Goal: Information Seeking & Learning: Learn about a topic

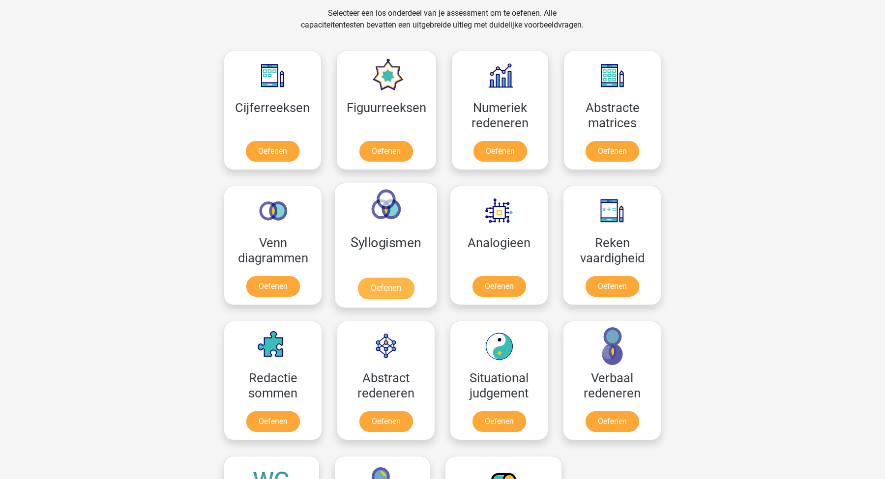
scroll to position [410, 0]
click at [623, 146] on link "Oefenen" at bounding box center [612, 154] width 56 height 22
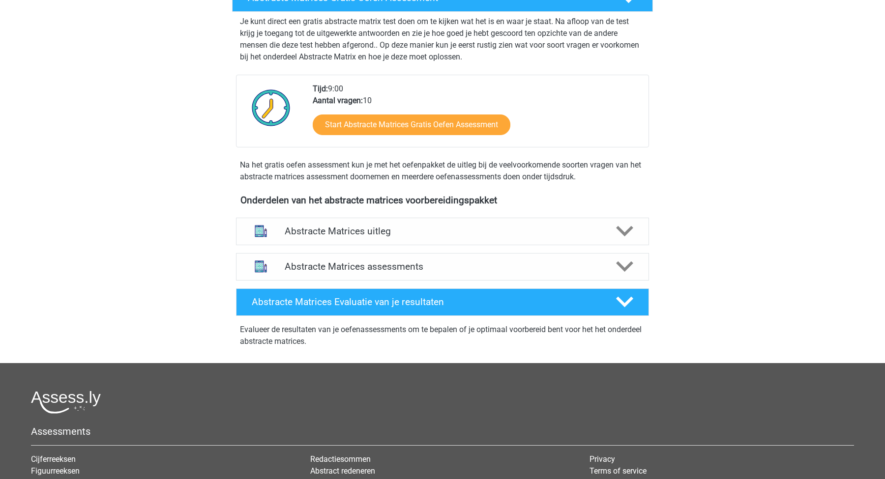
scroll to position [199, 0]
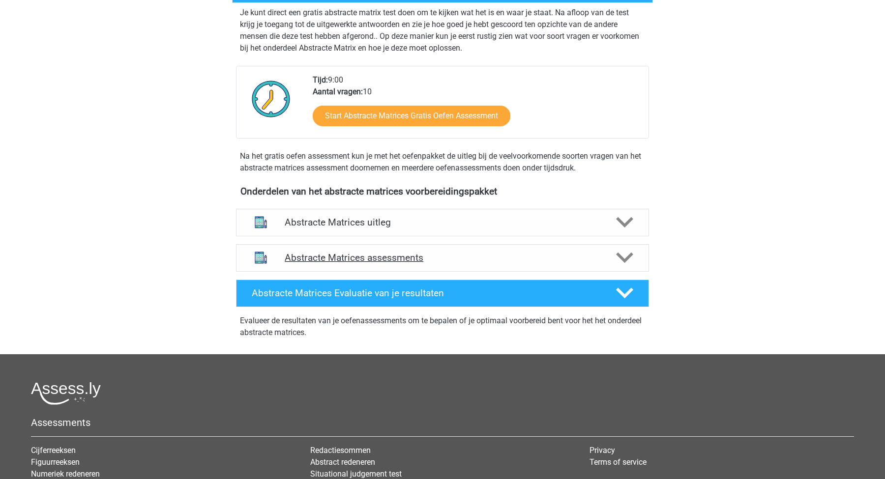
click at [407, 261] on h4 "Abstracte Matrices assessments" at bounding box center [443, 257] width 316 height 11
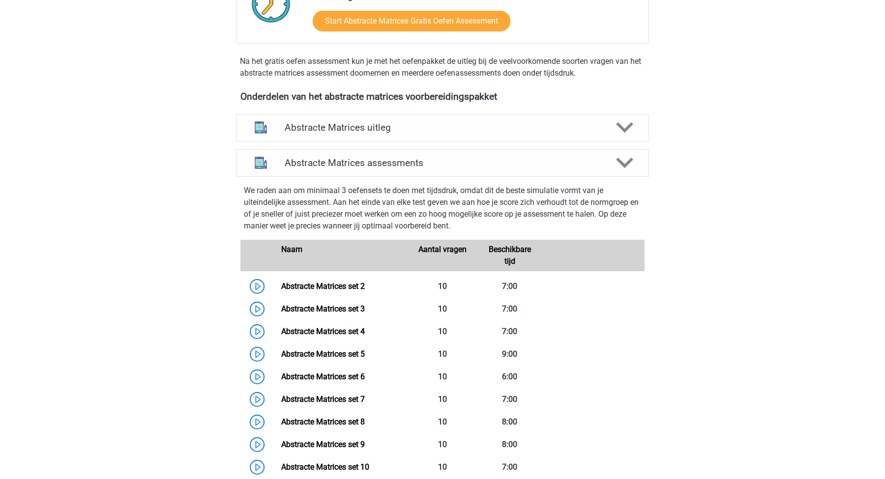
scroll to position [294, 0]
click at [362, 281] on link "Abstracte Matrices set 2" at bounding box center [323, 285] width 84 height 9
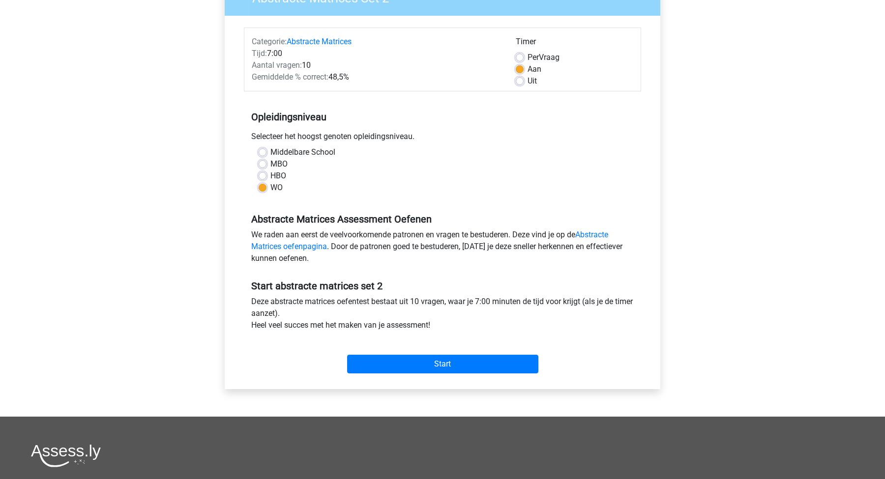
scroll to position [108, 0]
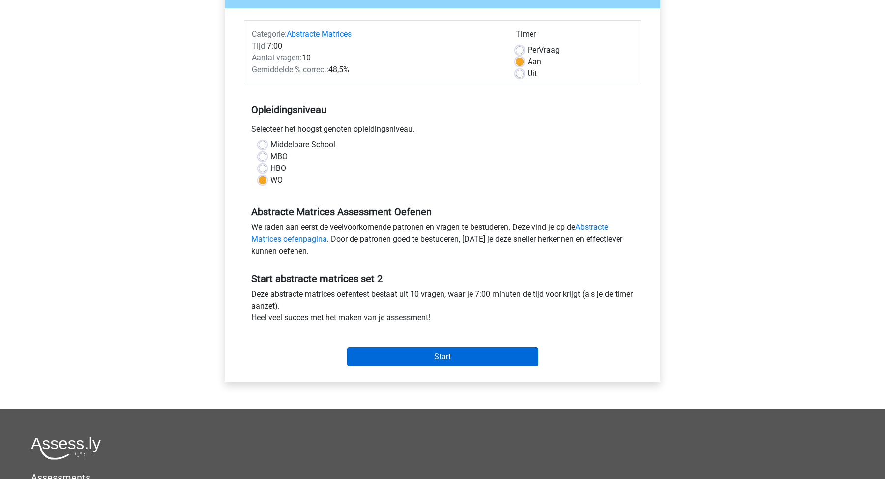
click at [459, 359] on input "Start" at bounding box center [442, 357] width 191 height 19
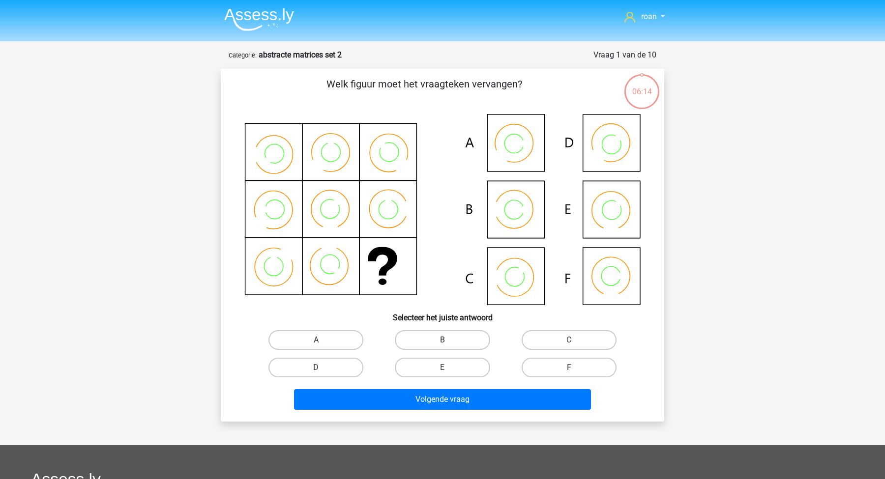
click at [444, 334] on label "B" at bounding box center [442, 340] width 95 height 20
click at [444, 340] on input "B" at bounding box center [445, 343] width 6 height 6
radio input "true"
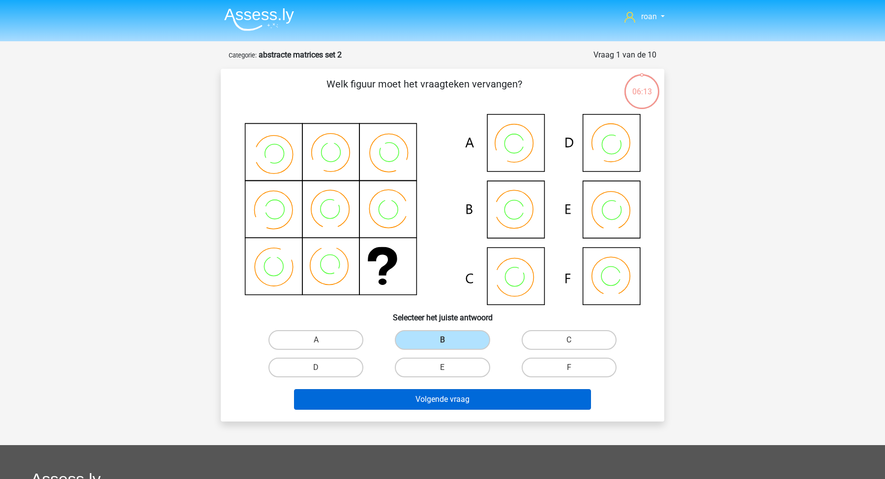
click at [430, 403] on button "Volgende vraag" at bounding box center [442, 399] width 297 height 21
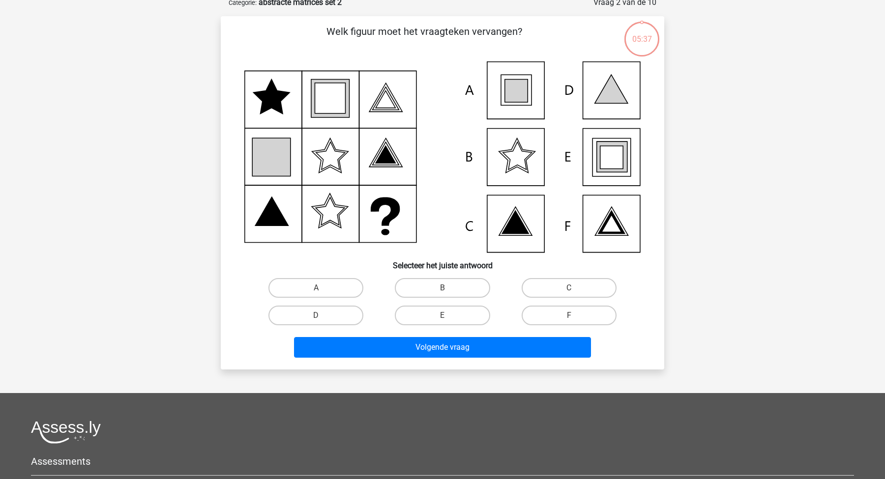
scroll to position [85, 0]
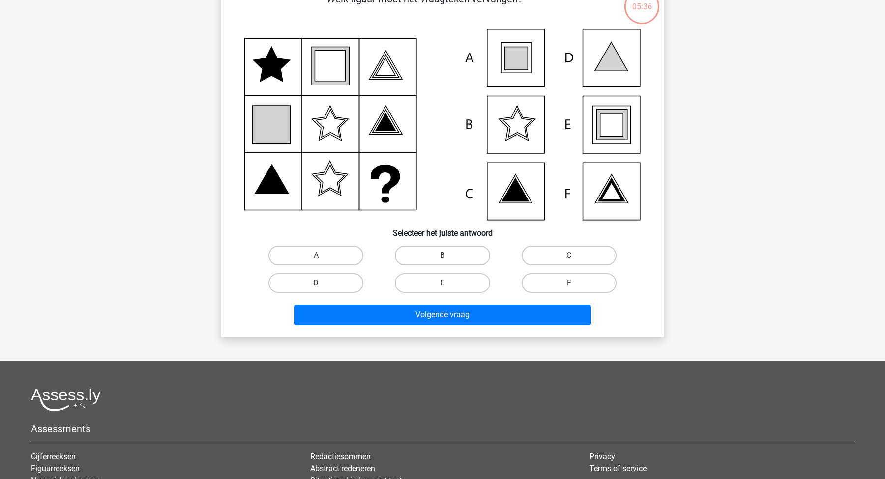
click at [433, 292] on label "E" at bounding box center [442, 283] width 95 height 20
click at [442, 290] on input "E" at bounding box center [445, 286] width 6 height 6
radio input "true"
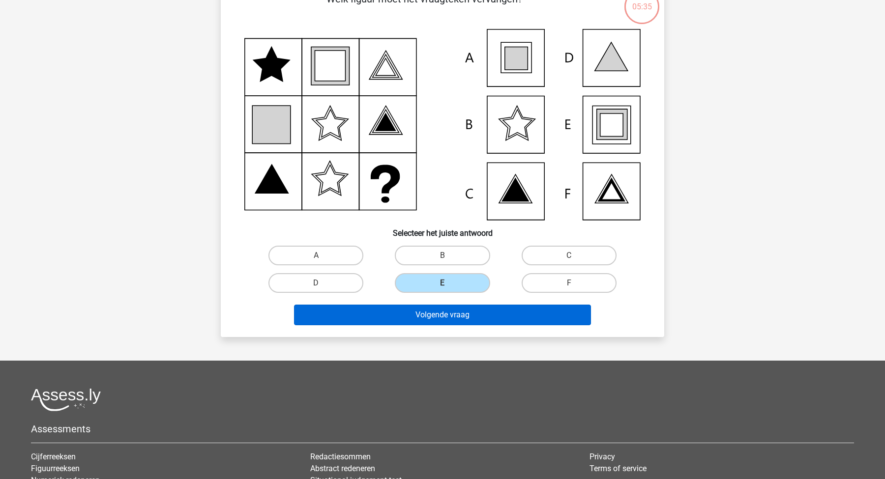
click at [454, 319] on button "Volgende vraag" at bounding box center [442, 315] width 297 height 21
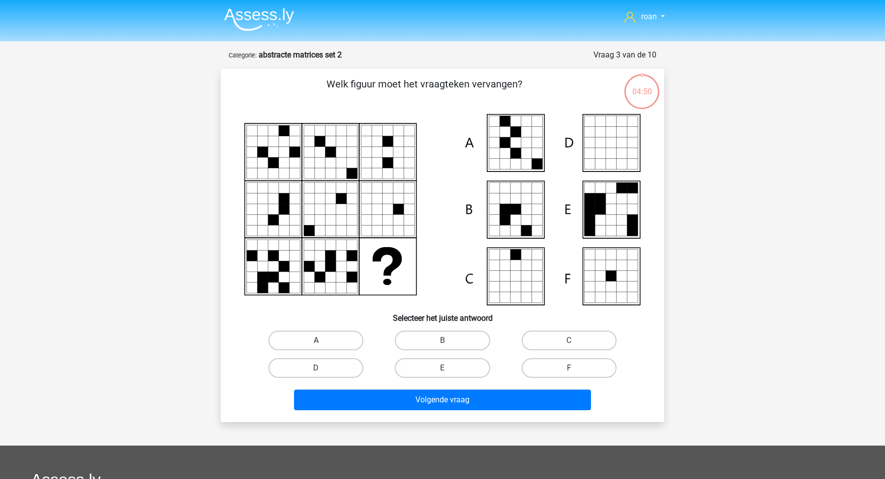
click at [322, 350] on label "A" at bounding box center [315, 341] width 95 height 20
click at [322, 347] on input "A" at bounding box center [319, 344] width 6 height 6
radio input "true"
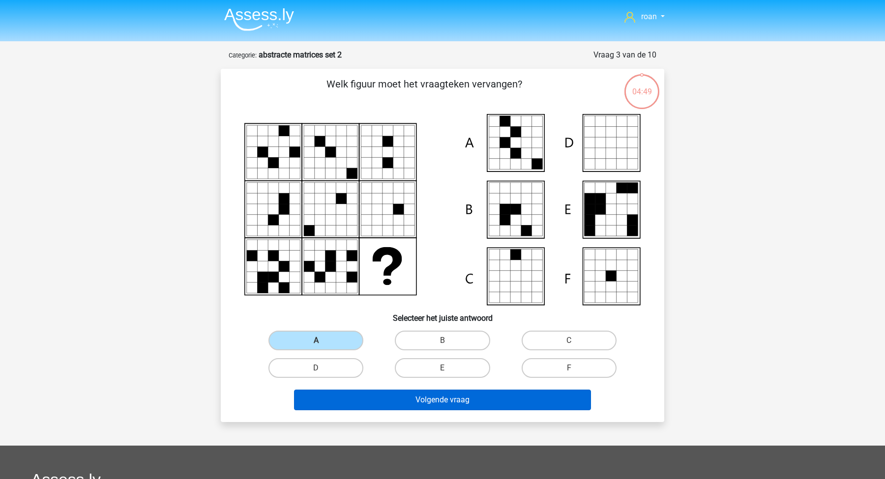
click at [450, 397] on button "Volgende vraag" at bounding box center [442, 400] width 297 height 21
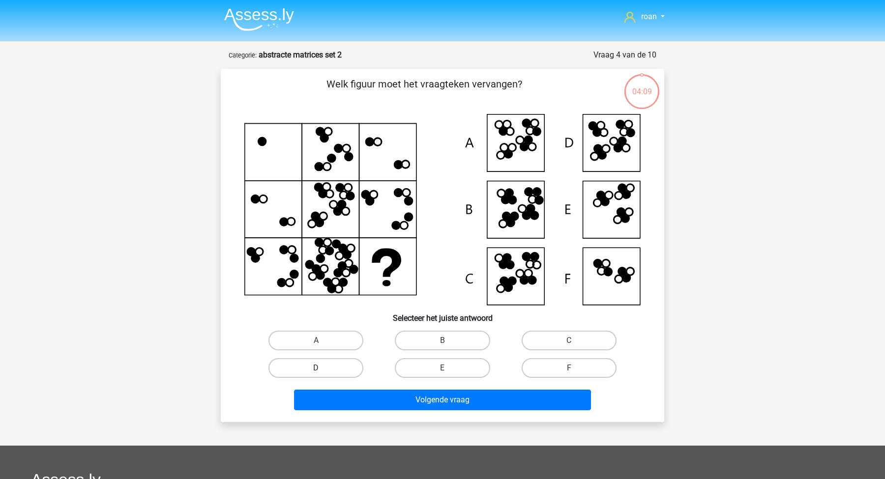
click at [322, 364] on label "D" at bounding box center [315, 368] width 95 height 20
click at [322, 368] on input "D" at bounding box center [319, 371] width 6 height 6
radio input "true"
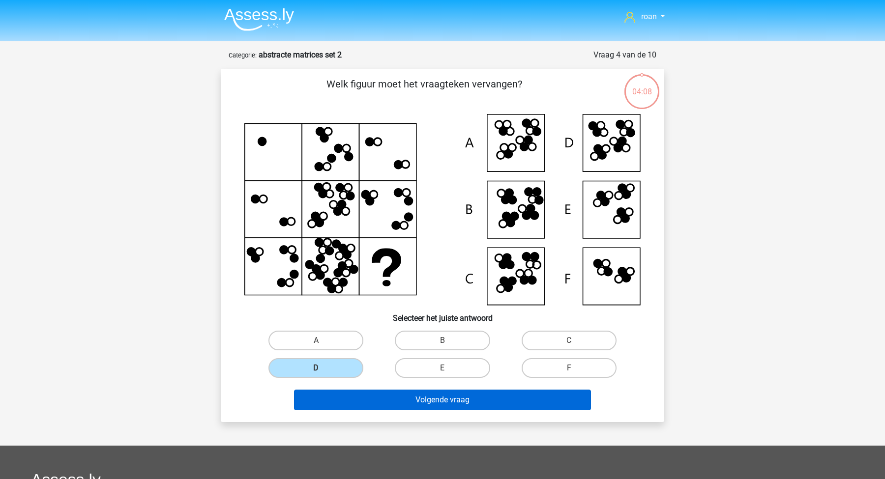
click at [348, 393] on button "Volgende vraag" at bounding box center [442, 400] width 297 height 21
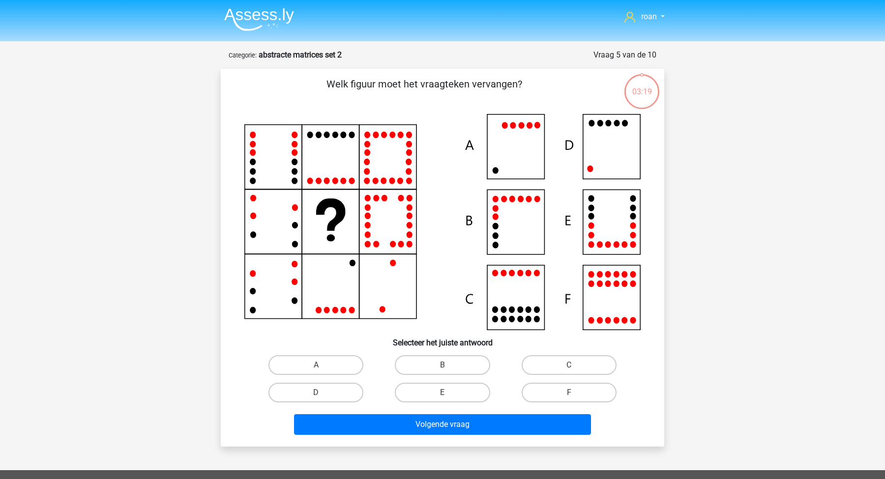
click at [614, 162] on icon at bounding box center [442, 222] width 396 height 216
click at [345, 390] on label "D" at bounding box center [315, 393] width 95 height 20
click at [322, 393] on input "D" at bounding box center [319, 396] width 6 height 6
radio input "true"
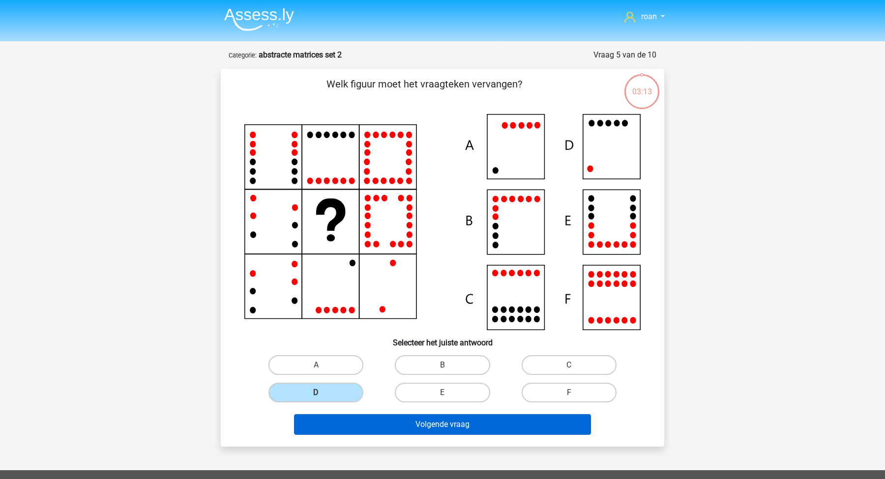
click at [348, 432] on button "Volgende vraag" at bounding box center [442, 424] width 297 height 21
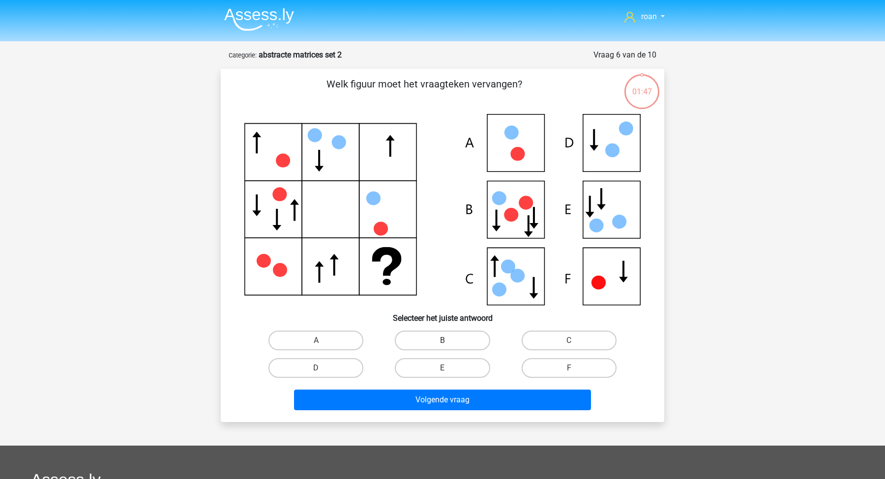
click at [424, 336] on label "B" at bounding box center [442, 341] width 95 height 20
click at [442, 341] on input "B" at bounding box center [445, 344] width 6 height 6
radio input "true"
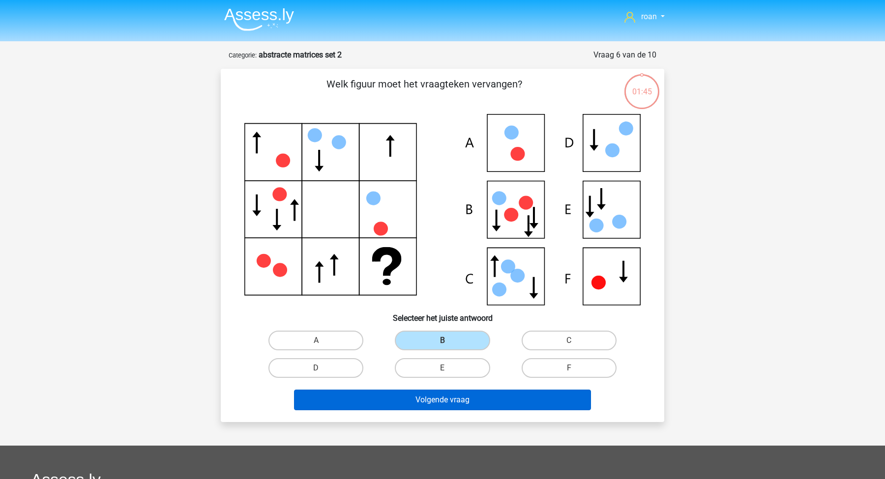
click at [420, 403] on button "Volgende vraag" at bounding box center [442, 400] width 297 height 21
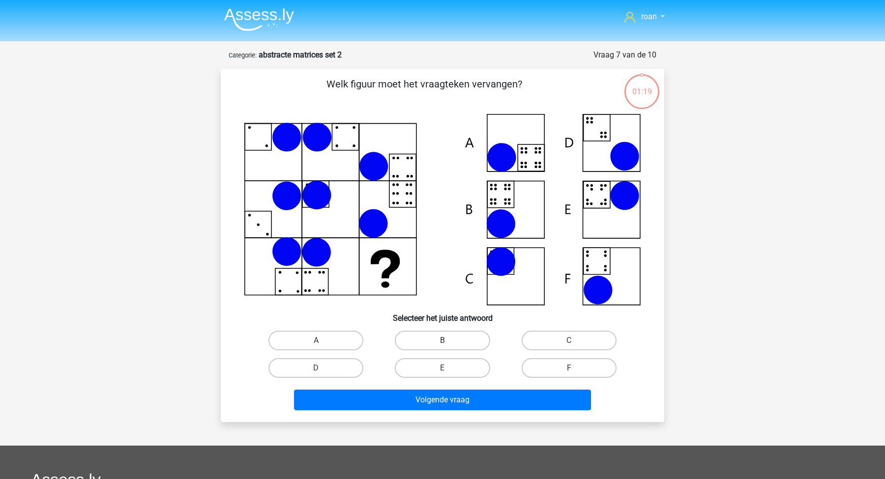
click at [414, 334] on label "B" at bounding box center [442, 341] width 95 height 20
click at [442, 341] on input "B" at bounding box center [445, 344] width 6 height 6
radio input "true"
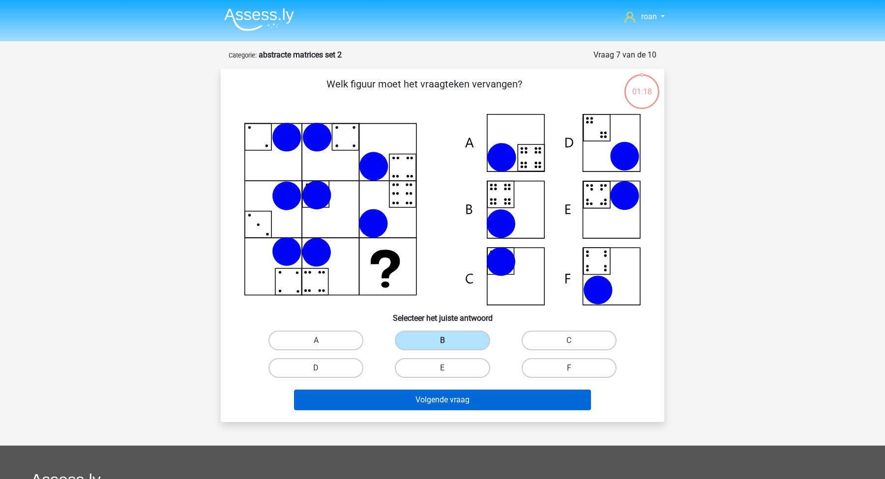
click at [414, 405] on button "Volgende vraag" at bounding box center [442, 400] width 297 height 21
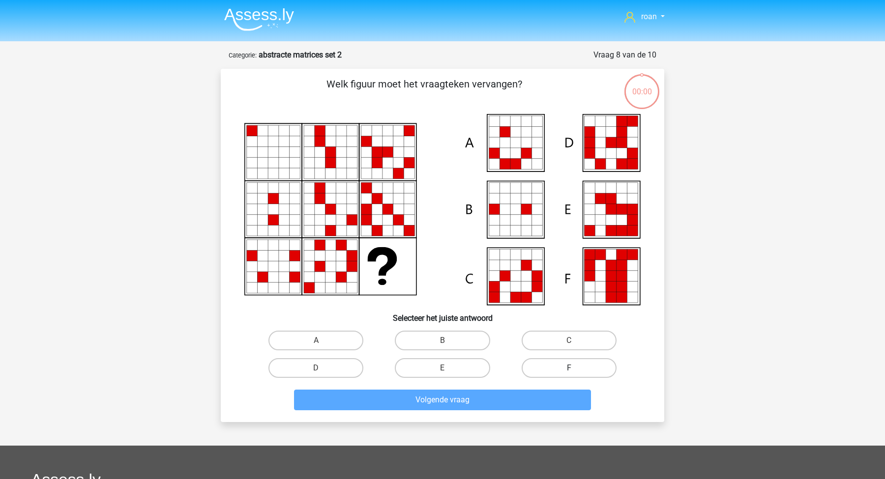
click at [552, 373] on label "F" at bounding box center [569, 368] width 95 height 20
click at [569, 373] on input "F" at bounding box center [572, 371] width 6 height 6
radio input "true"
click at [550, 373] on label "F" at bounding box center [569, 368] width 95 height 20
click at [569, 373] on input "F" at bounding box center [572, 371] width 6 height 6
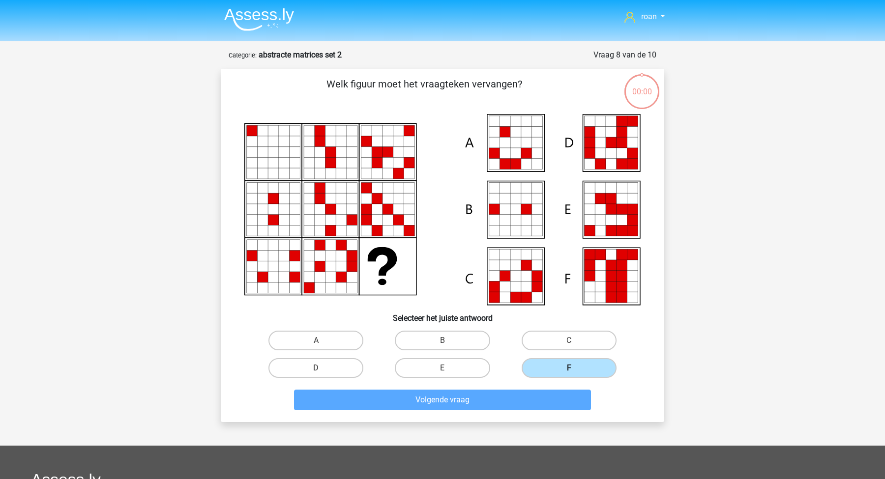
click at [540, 377] on label "F" at bounding box center [569, 368] width 95 height 20
click at [569, 375] on input "F" at bounding box center [572, 371] width 6 height 6
click at [544, 372] on label "F" at bounding box center [569, 368] width 95 height 20
click at [569, 372] on input "F" at bounding box center [572, 371] width 6 height 6
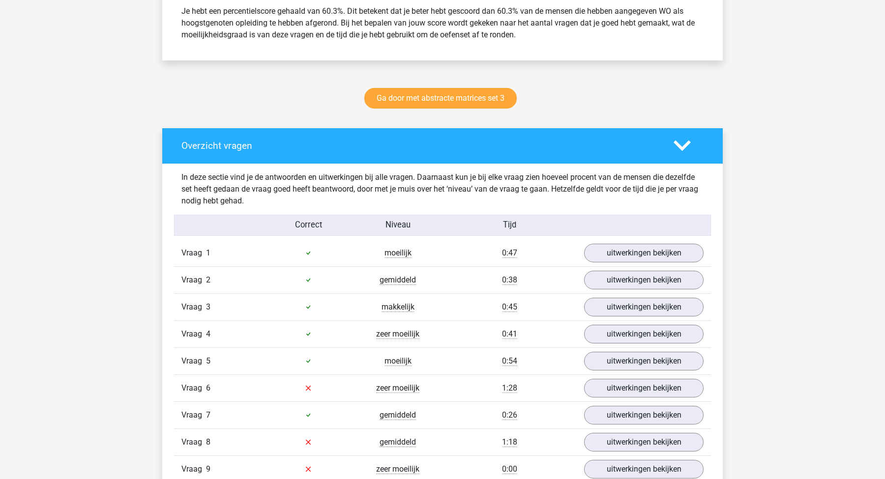
scroll to position [696, 0]
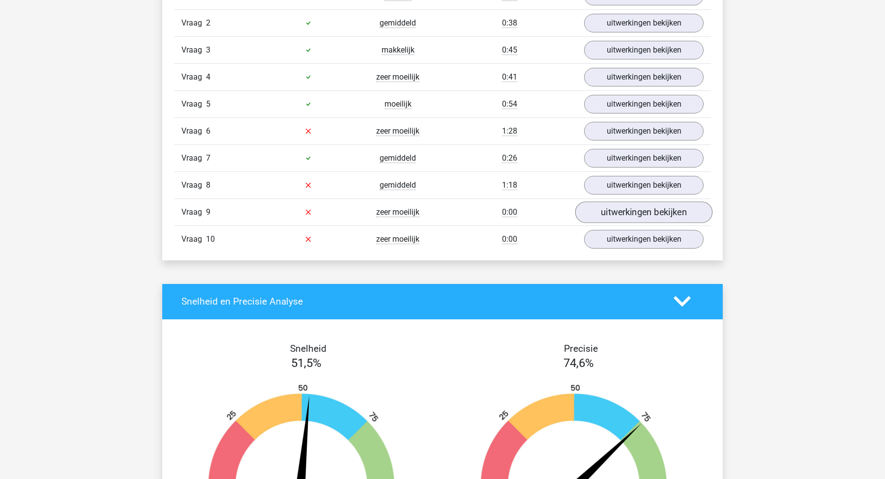
click at [616, 215] on link "uitwerkingen bekijken" at bounding box center [643, 213] width 137 height 22
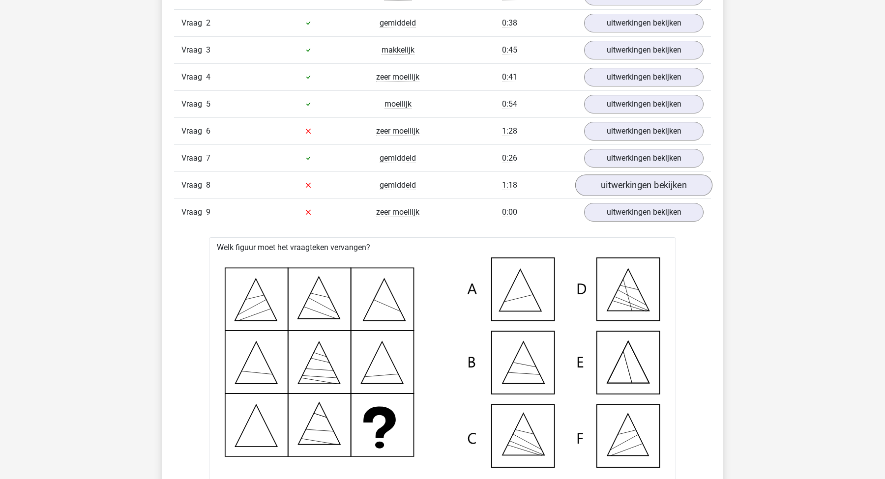
click at [637, 186] on link "uitwerkingen bekijken" at bounding box center [643, 185] width 137 height 22
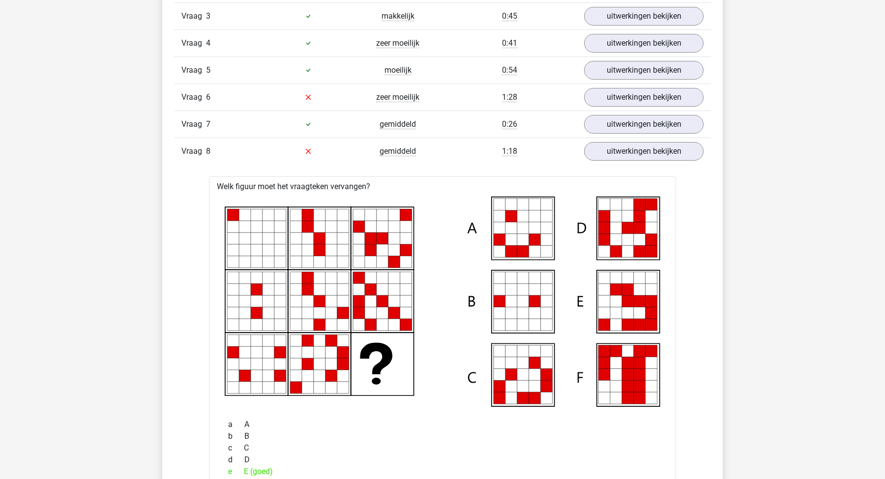
scroll to position [727, 0]
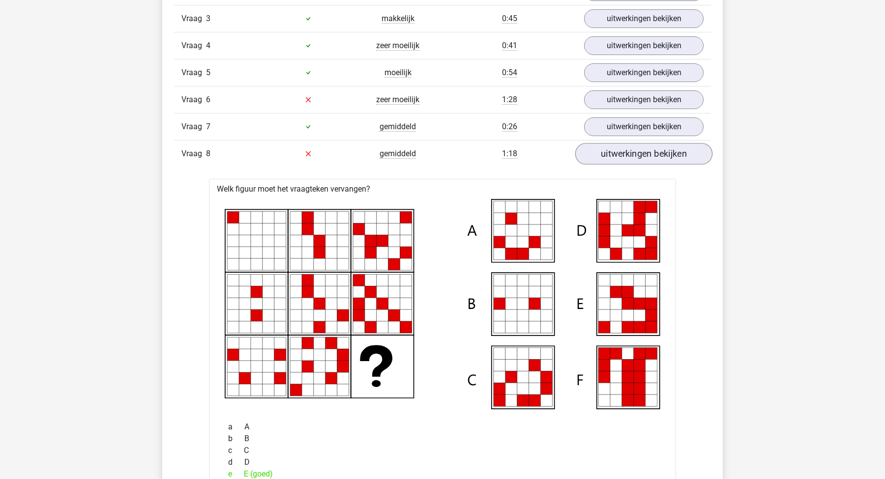
click at [615, 150] on link "uitwerkingen bekijken" at bounding box center [643, 154] width 137 height 22
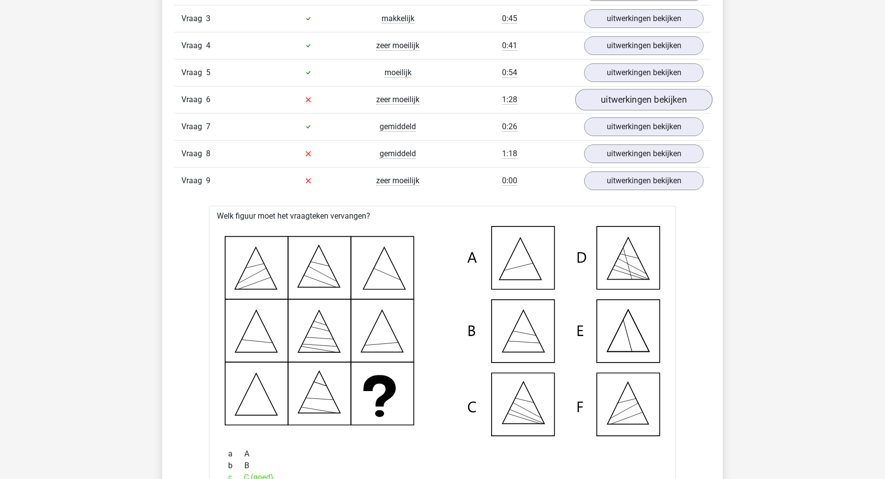
click at [623, 104] on link "uitwerkingen bekijken" at bounding box center [643, 100] width 137 height 22
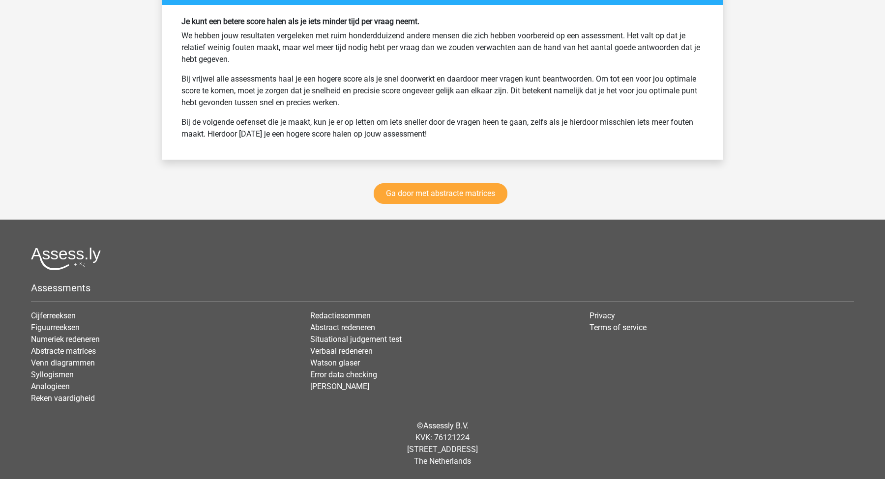
scroll to position [2225, 0]
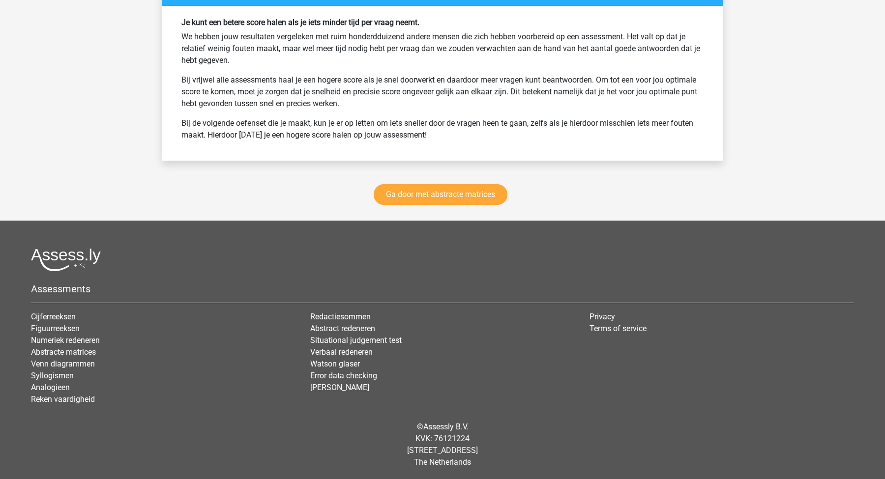
click at [446, 209] on div "Ga door met abstracte matrices" at bounding box center [442, 197] width 560 height 48
click at [435, 195] on link "Ga door met abstracte matrices" at bounding box center [441, 194] width 134 height 21
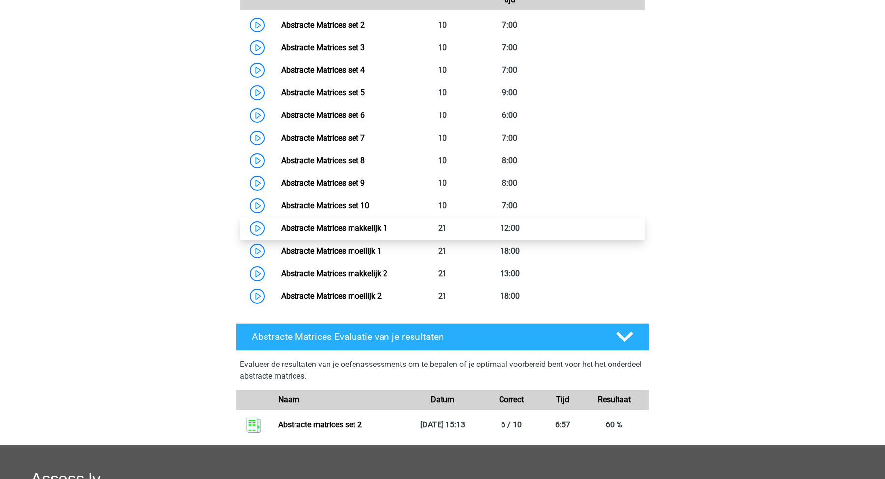
scroll to position [556, 0]
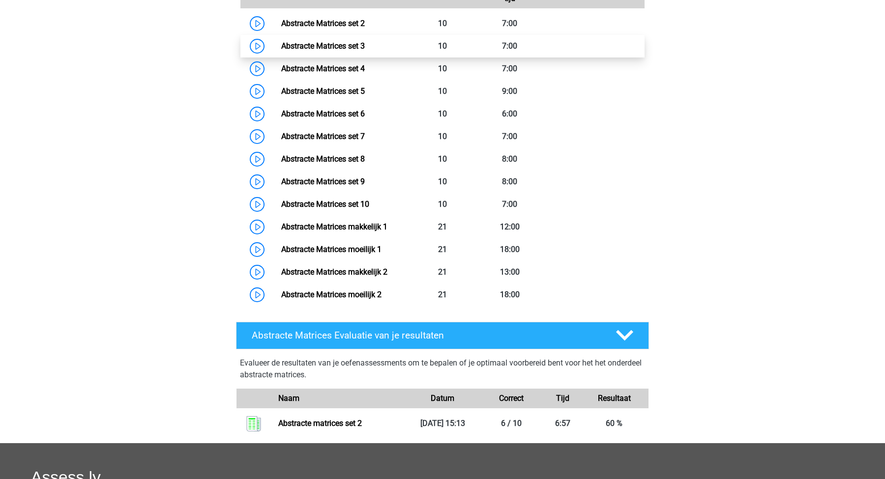
click at [365, 51] on link "Abstracte Matrices set 3" at bounding box center [323, 45] width 84 height 9
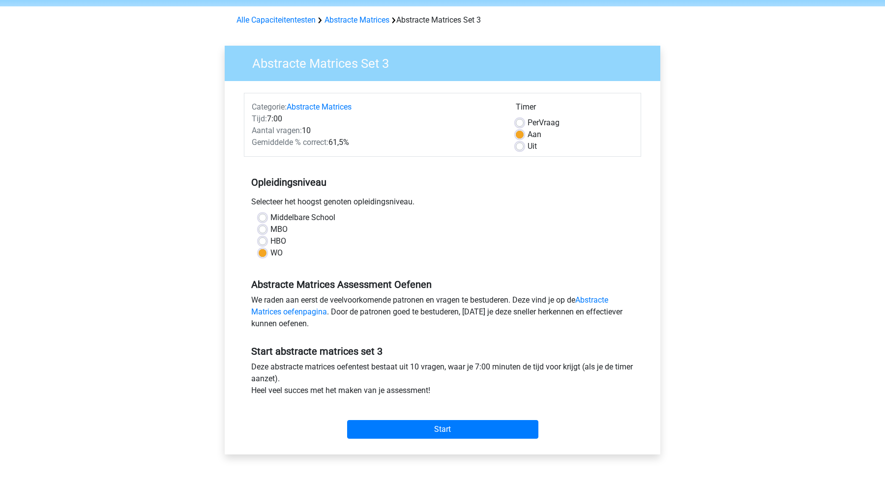
scroll to position [35, 0]
click at [391, 422] on input "Start" at bounding box center [442, 429] width 191 height 19
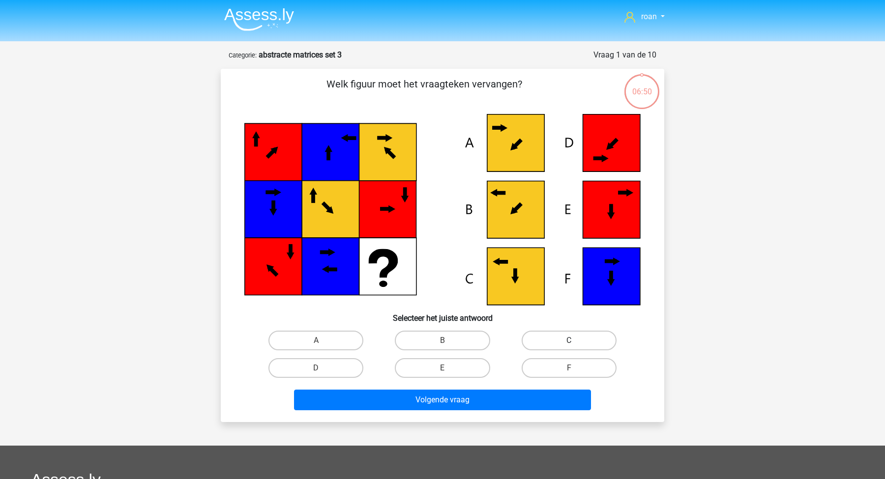
click at [546, 345] on label "C" at bounding box center [569, 341] width 95 height 20
click at [569, 345] on input "C" at bounding box center [572, 344] width 6 height 6
radio input "true"
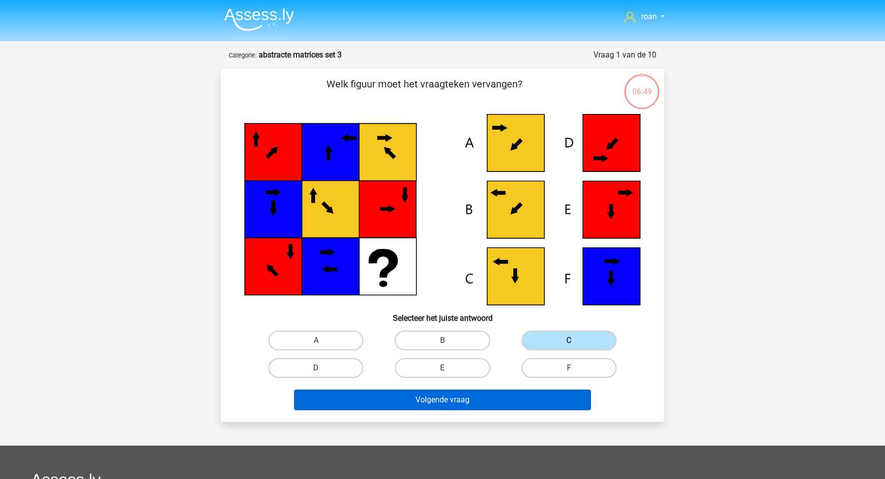
click at [441, 396] on button "Volgende vraag" at bounding box center [442, 400] width 297 height 21
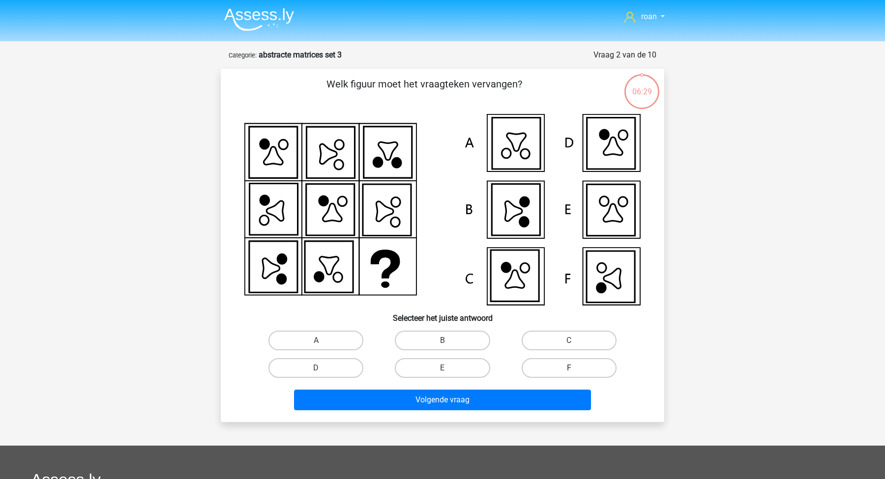
click at [565, 360] on label "F" at bounding box center [569, 368] width 95 height 20
click at [569, 368] on input "F" at bounding box center [572, 371] width 6 height 6
radio input "true"
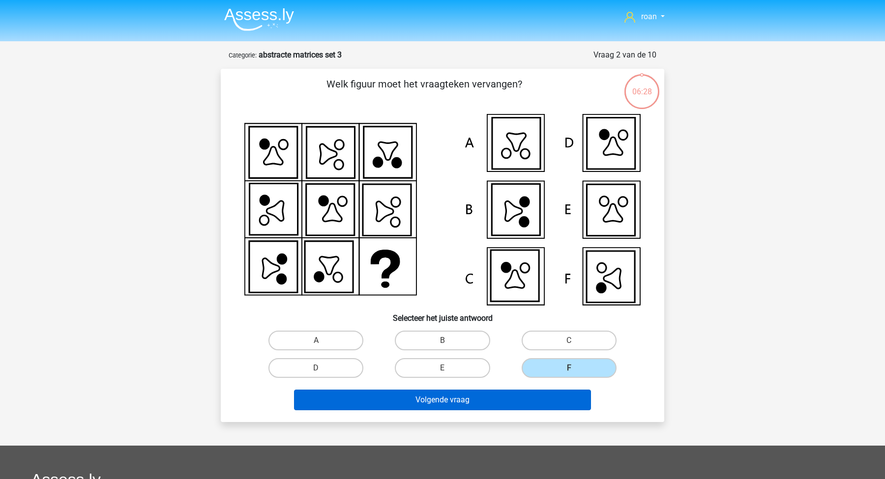
click at [539, 390] on button "Volgende vraag" at bounding box center [442, 400] width 297 height 21
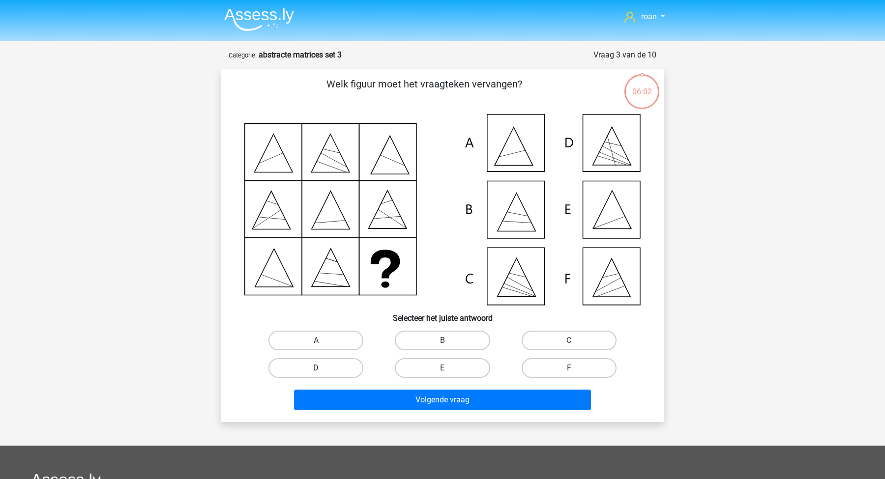
click at [345, 365] on label "D" at bounding box center [315, 368] width 95 height 20
click at [322, 368] on input "D" at bounding box center [319, 371] width 6 height 6
radio input "true"
click at [364, 386] on div "Volgende vraag" at bounding box center [442, 398] width 412 height 32
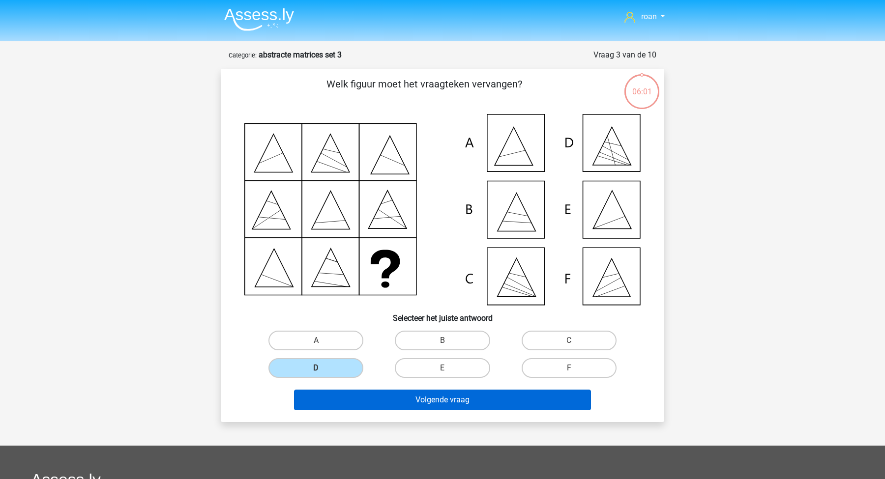
click at [365, 403] on button "Volgende vraag" at bounding box center [442, 400] width 297 height 21
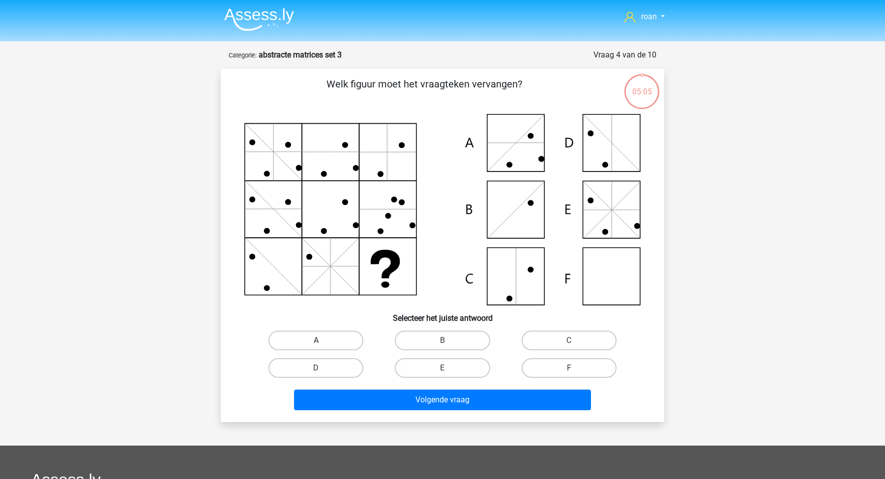
click at [318, 349] on label "A" at bounding box center [315, 341] width 95 height 20
click at [318, 347] on input "A" at bounding box center [319, 344] width 6 height 6
radio input "true"
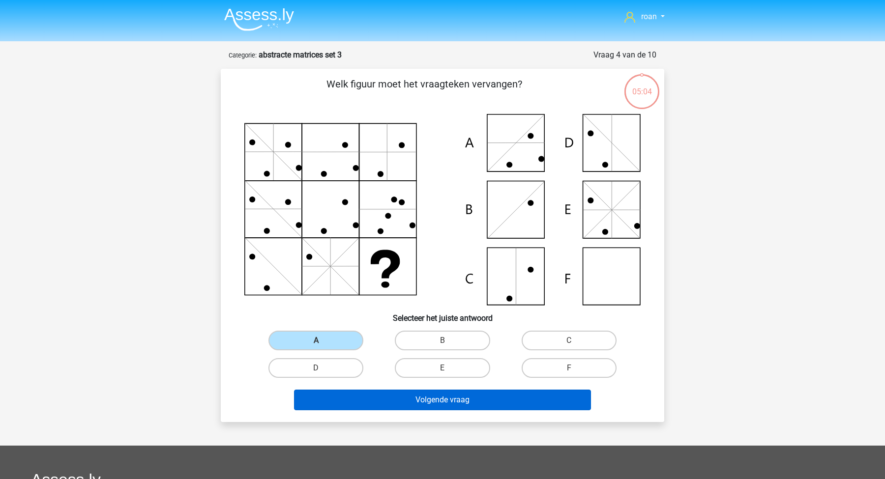
click at [423, 398] on button "Volgende vraag" at bounding box center [442, 400] width 297 height 21
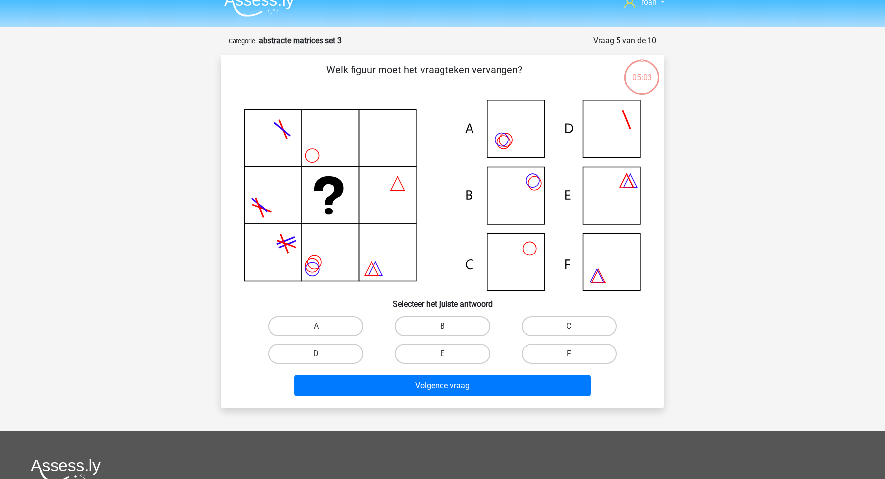
scroll to position [22, 0]
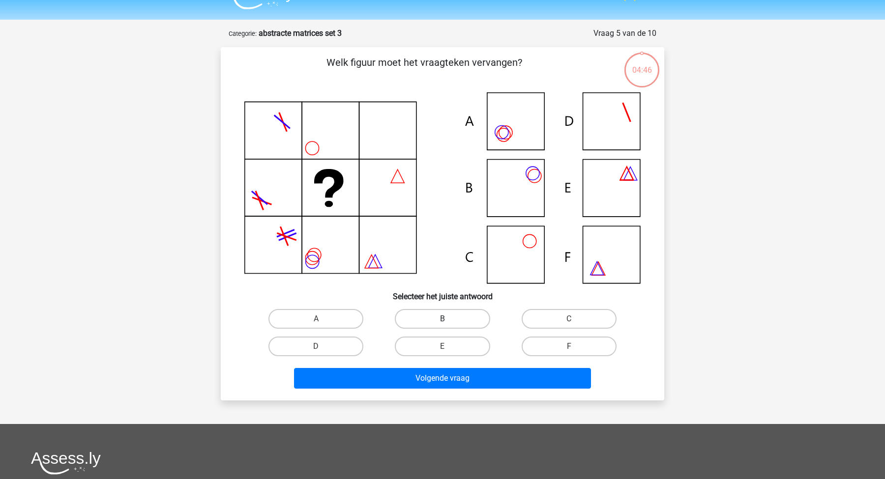
click at [453, 321] on label "B" at bounding box center [442, 319] width 95 height 20
click at [449, 321] on input "B" at bounding box center [445, 322] width 6 height 6
radio input "true"
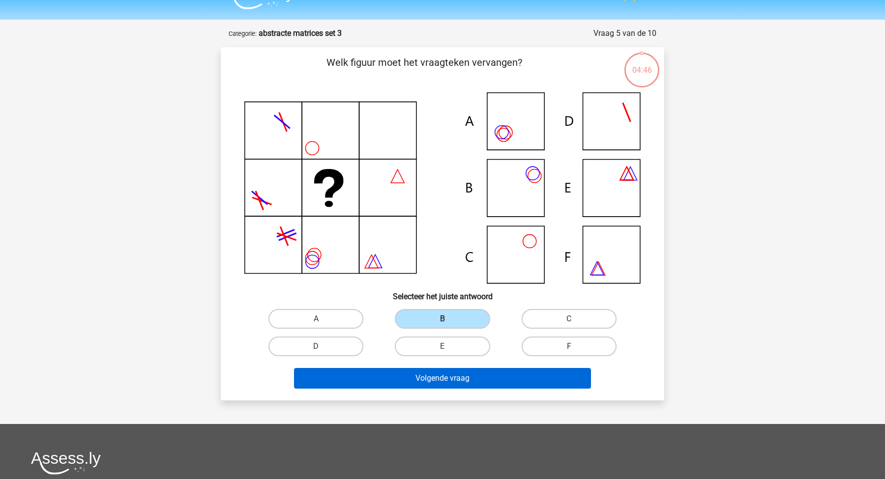
click at [423, 376] on button "Volgende vraag" at bounding box center [442, 378] width 297 height 21
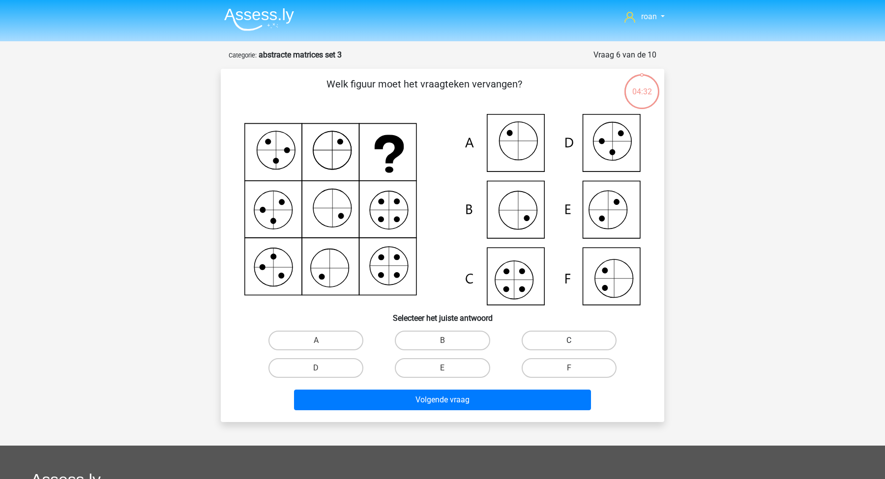
click at [554, 336] on label "C" at bounding box center [569, 341] width 95 height 20
click at [569, 341] on input "C" at bounding box center [572, 344] width 6 height 6
radio input "true"
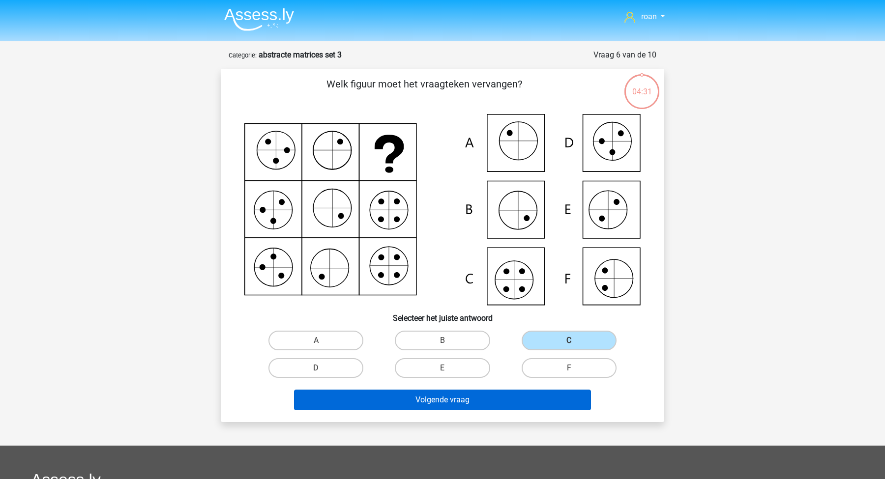
click at [464, 403] on button "Volgende vraag" at bounding box center [442, 400] width 297 height 21
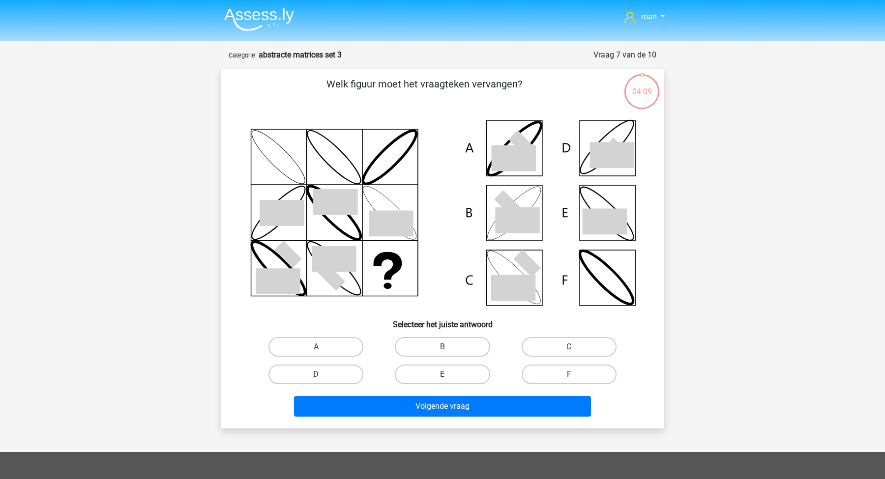
click at [522, 148] on icon at bounding box center [522, 144] width 28 height 28
click at [326, 358] on div "A" at bounding box center [316, 347] width 126 height 28
click at [316, 351] on input "A" at bounding box center [319, 350] width 6 height 6
radio input "true"
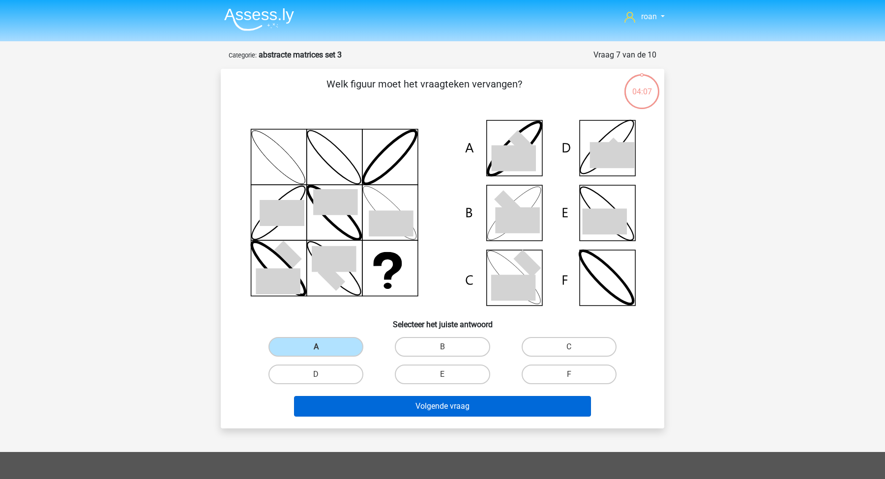
click at [373, 403] on button "Volgende vraag" at bounding box center [442, 406] width 297 height 21
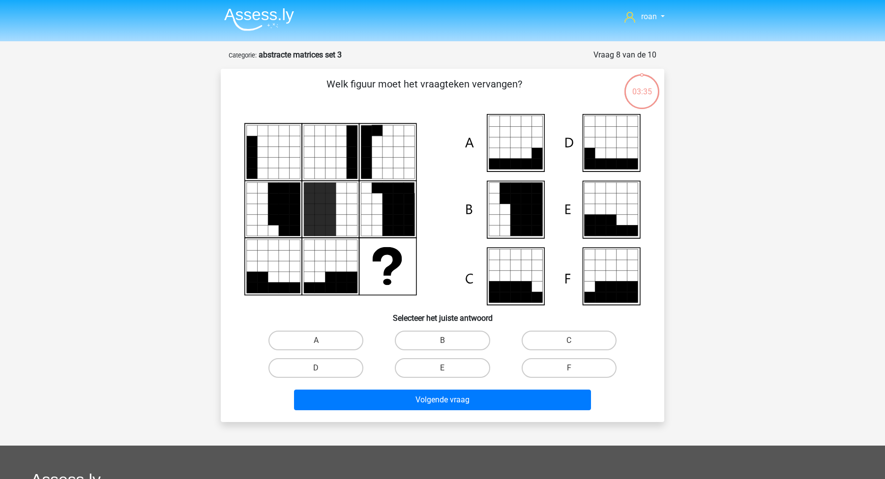
click at [314, 221] on icon at bounding box center [309, 220] width 11 height 11
click at [545, 343] on label "C" at bounding box center [569, 341] width 95 height 20
click at [569, 343] on input "C" at bounding box center [572, 344] width 6 height 6
radio input "true"
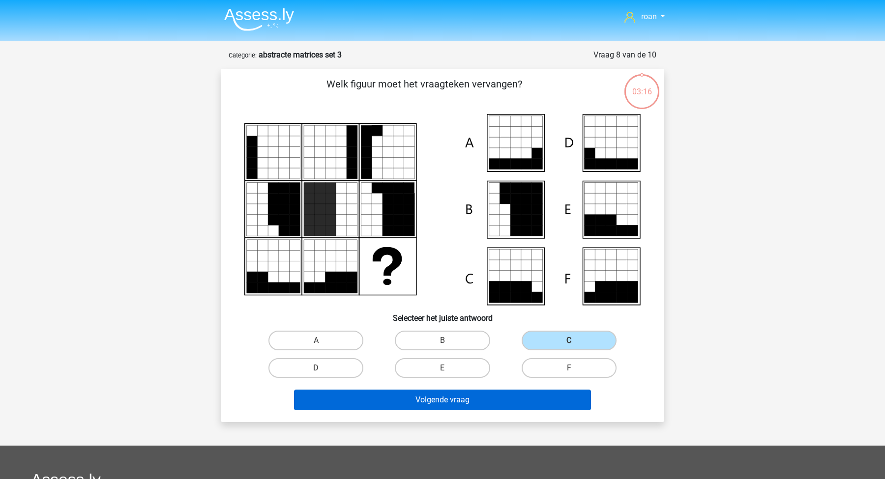
click at [463, 408] on button "Volgende vraag" at bounding box center [442, 400] width 297 height 21
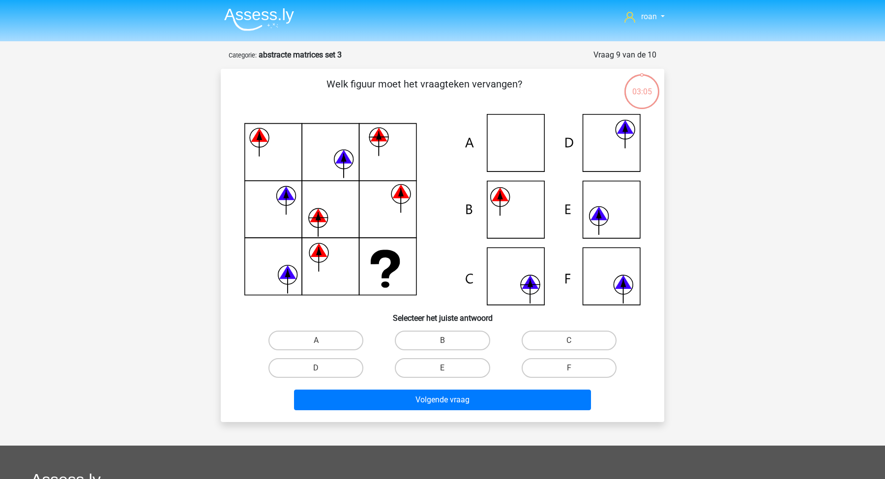
click at [496, 214] on icon at bounding box center [442, 209] width 396 height 191
click at [437, 336] on label "B" at bounding box center [442, 341] width 95 height 20
click at [442, 341] on input "B" at bounding box center [445, 344] width 6 height 6
radio input "true"
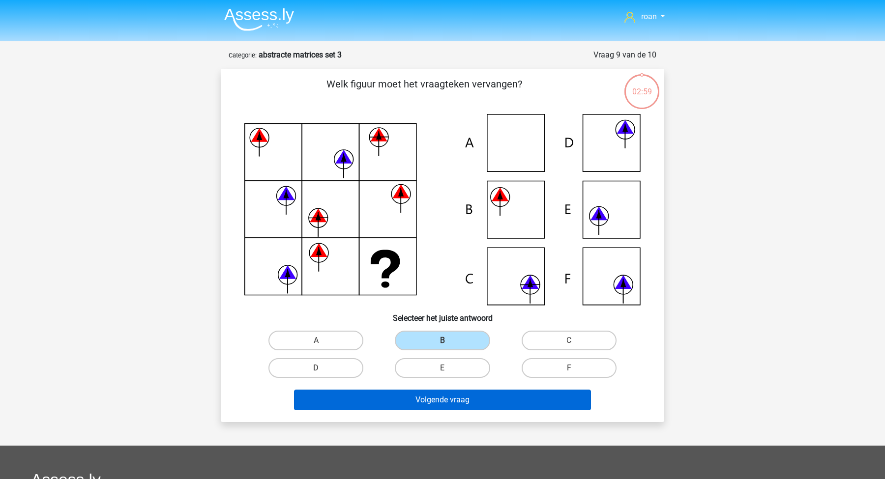
click at [413, 405] on button "Volgende vraag" at bounding box center [442, 400] width 297 height 21
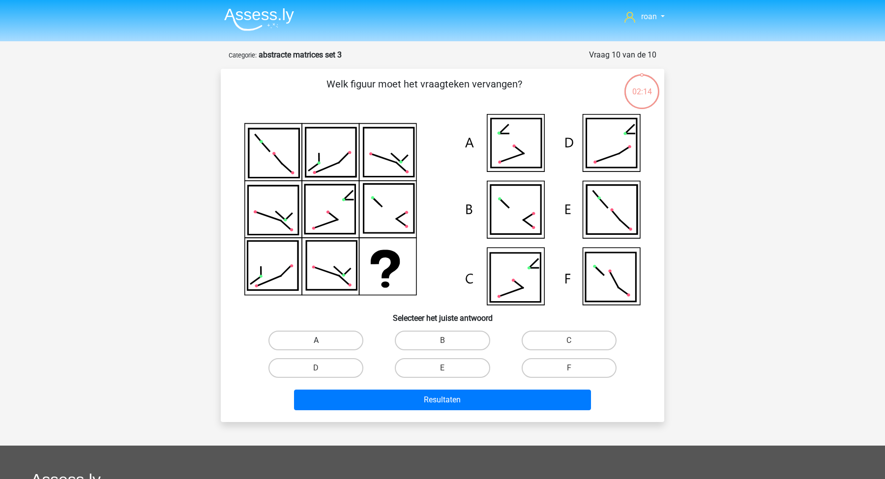
click at [305, 344] on label "A" at bounding box center [315, 341] width 95 height 20
click at [316, 344] on input "A" at bounding box center [319, 344] width 6 height 6
radio input "true"
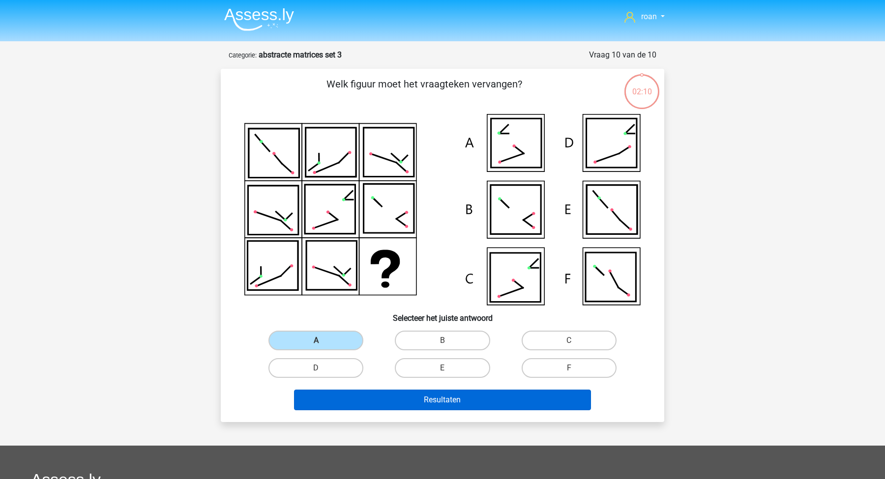
click at [448, 397] on button "Resultaten" at bounding box center [442, 400] width 297 height 21
click at [412, 404] on button "Resultaten" at bounding box center [442, 400] width 297 height 21
click at [424, 401] on button "Resultaten" at bounding box center [442, 400] width 297 height 21
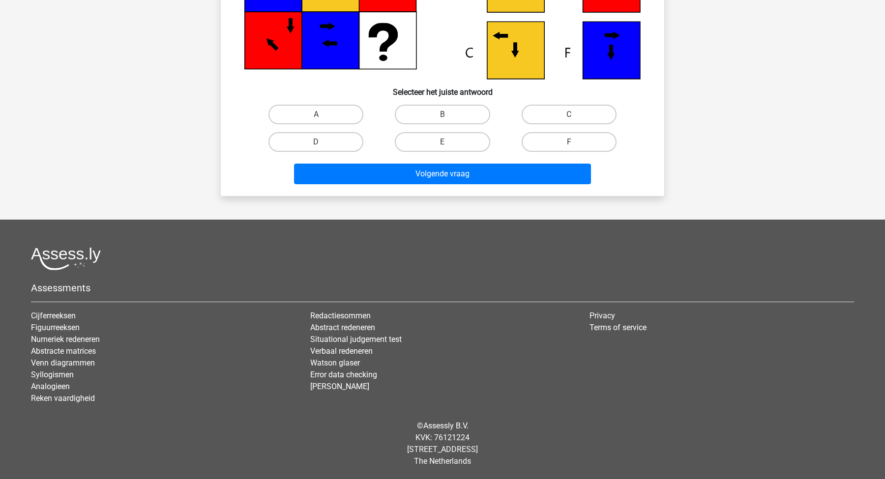
scroll to position [226, 0]
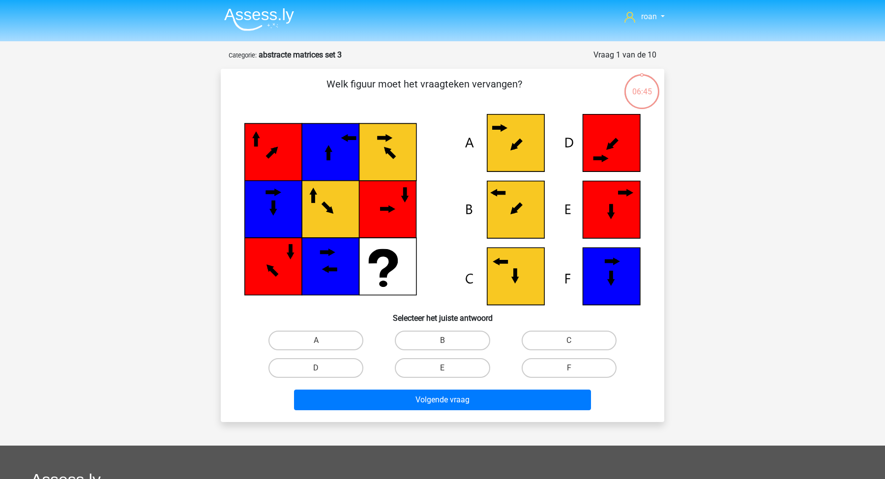
click at [270, 11] on img at bounding box center [259, 19] width 70 height 23
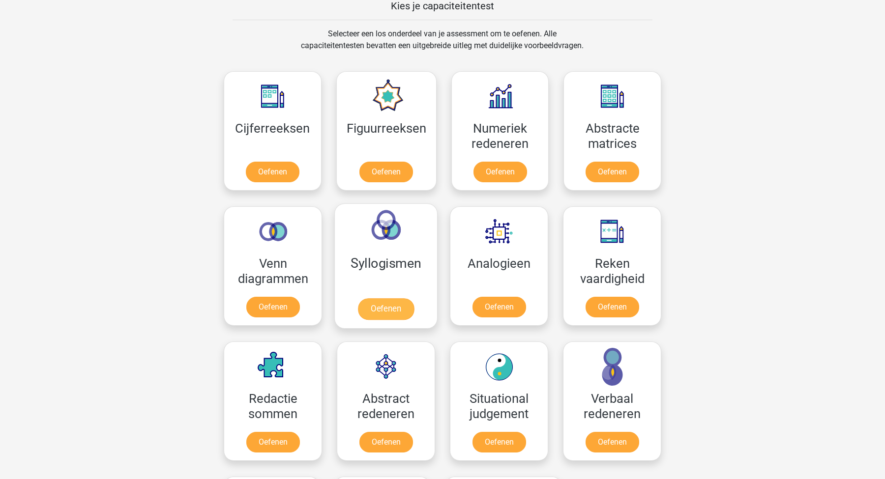
scroll to position [389, 0]
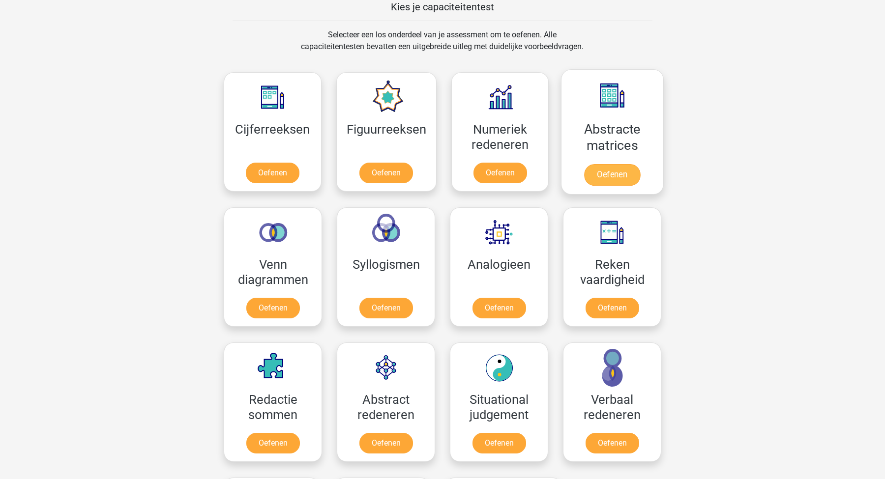
click at [596, 169] on link "Oefenen" at bounding box center [612, 175] width 56 height 22
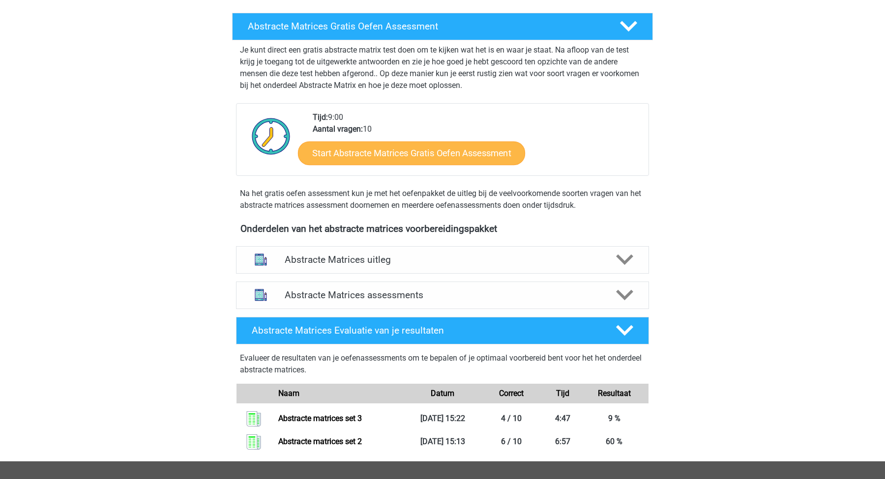
scroll to position [161, 0]
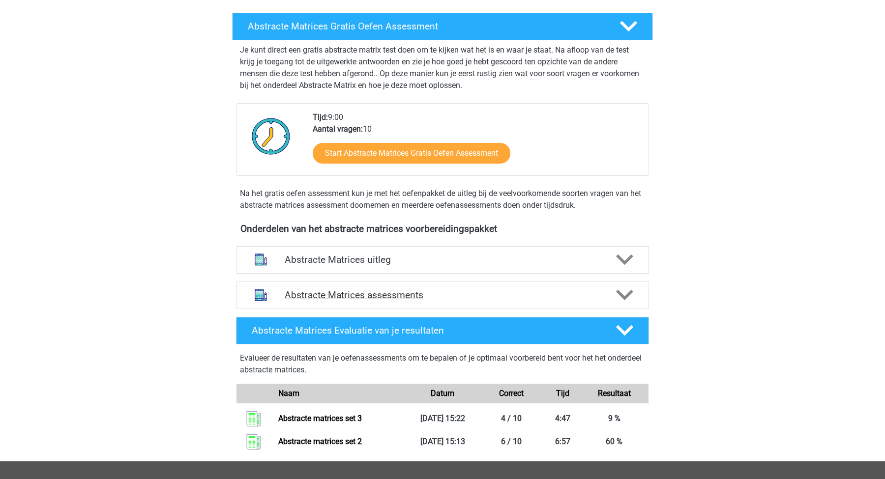
click at [437, 292] on h4 "Abstracte Matrices assessments" at bounding box center [443, 295] width 316 height 11
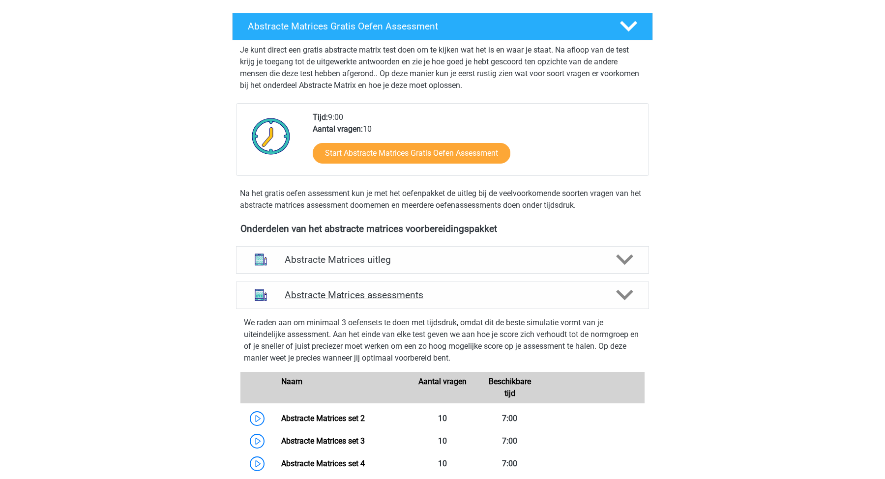
click at [454, 299] on h4 "Abstracte Matrices assessments" at bounding box center [443, 295] width 316 height 11
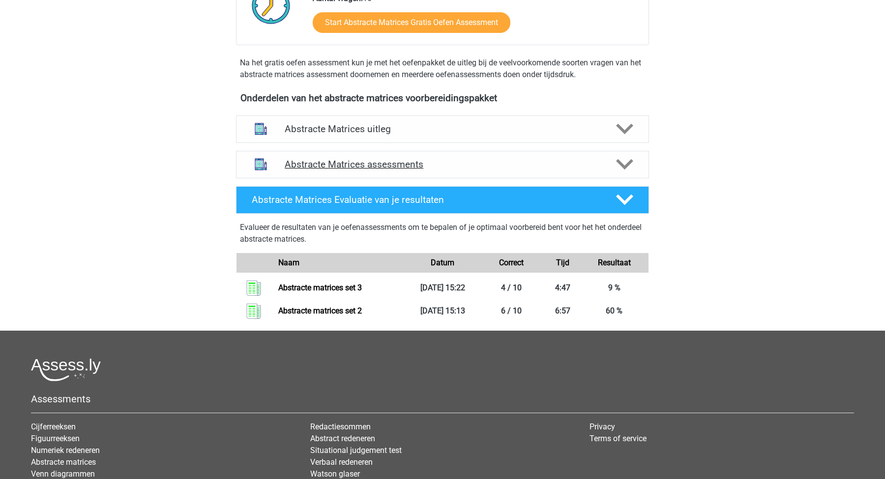
scroll to position [291, 0]
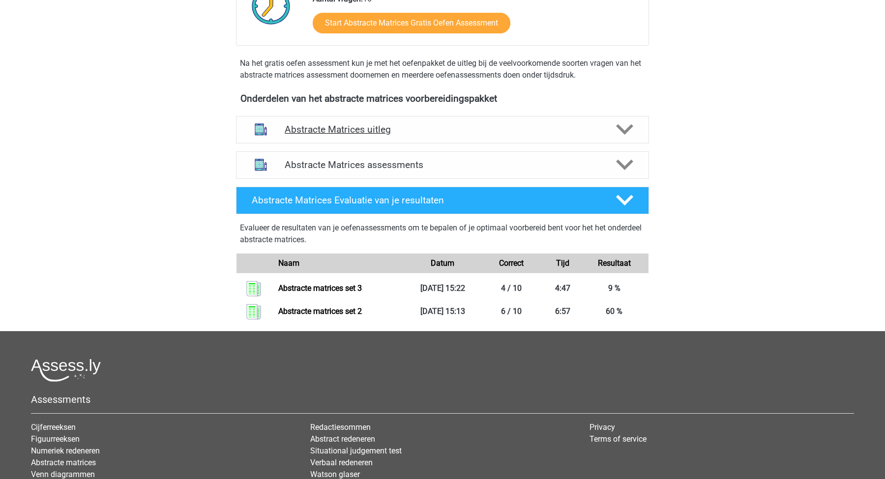
click at [421, 133] on h4 "Abstracte Matrices uitleg" at bounding box center [443, 129] width 316 height 11
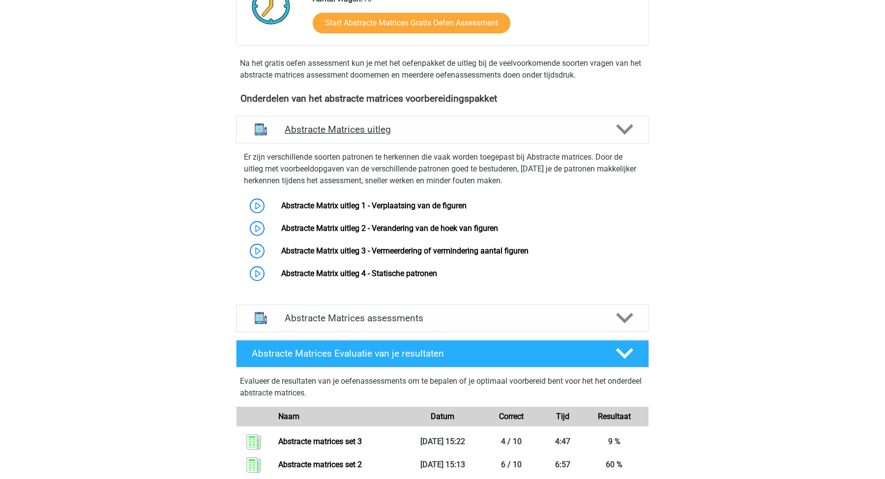
click at [446, 131] on h4 "Abstracte Matrices uitleg" at bounding box center [443, 129] width 316 height 11
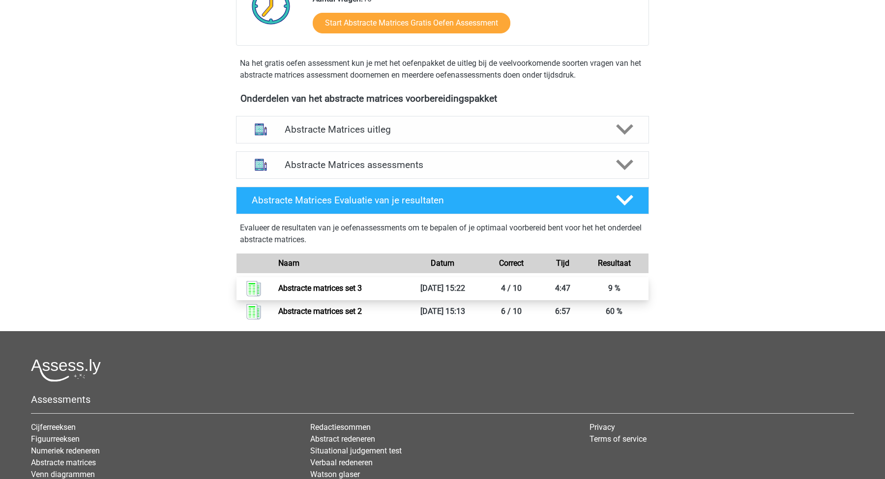
click at [357, 291] on link "Abstracte matrices set 3" at bounding box center [320, 288] width 84 height 9
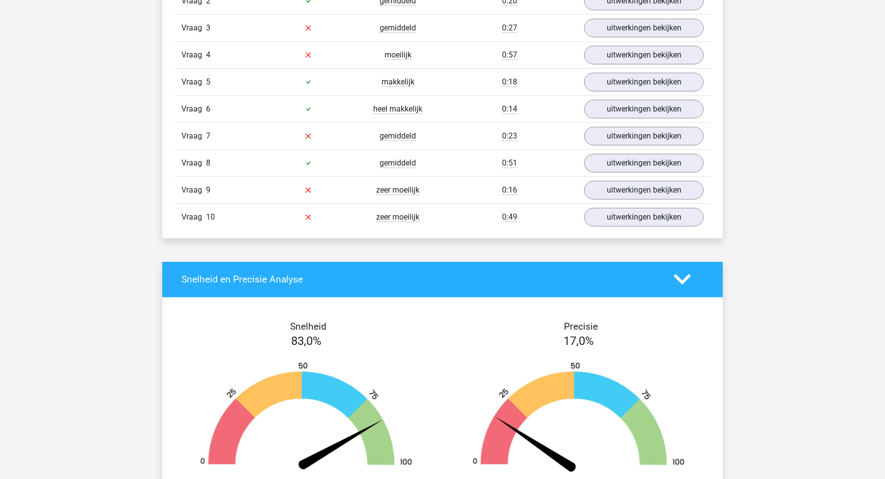
scroll to position [711, 0]
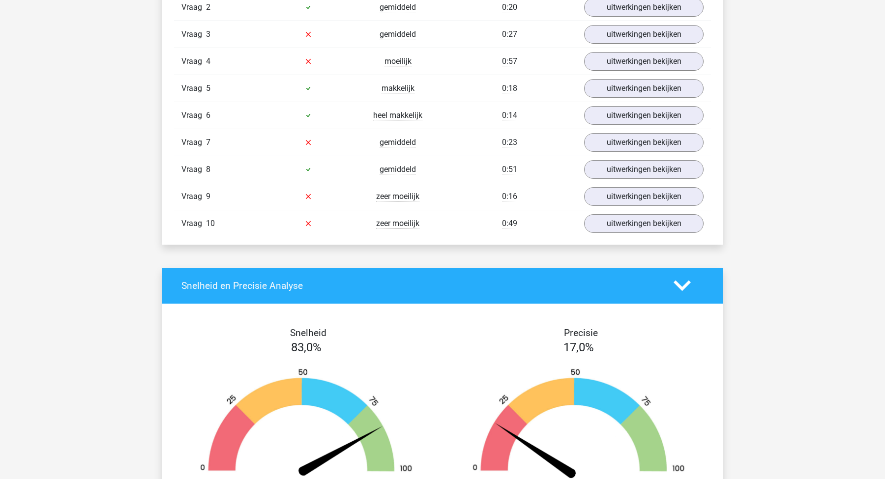
click at [615, 234] on div "Vraag 10 zeer moeilijk 0:49 uitwerkingen bekijken" at bounding box center [442, 223] width 537 height 27
click at [618, 221] on link "uitwerkingen bekijken" at bounding box center [643, 224] width 137 height 22
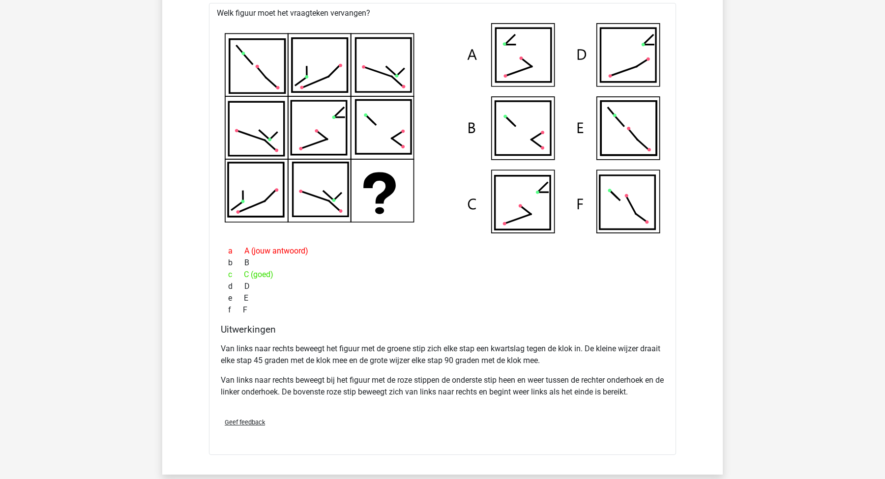
scroll to position [957, 0]
drag, startPoint x: 245, startPoint y: 273, endPoint x: 286, endPoint y: 273, distance: 40.8
click at [286, 273] on div "c C (goed)" at bounding box center [442, 275] width 443 height 12
drag, startPoint x: 286, startPoint y: 273, endPoint x: 230, endPoint y: 248, distance: 61.4
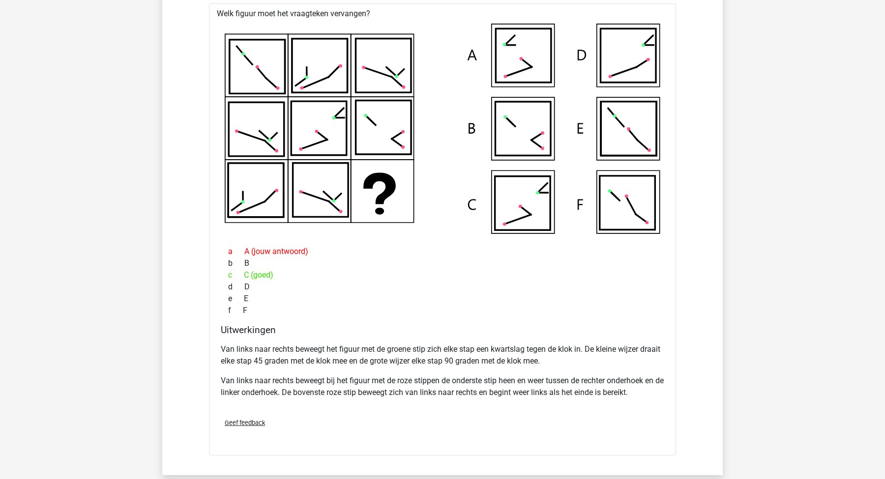
click at [230, 248] on div "a A (jouw antwoord) b B c C (goed) d D e E f F" at bounding box center [442, 281] width 443 height 79
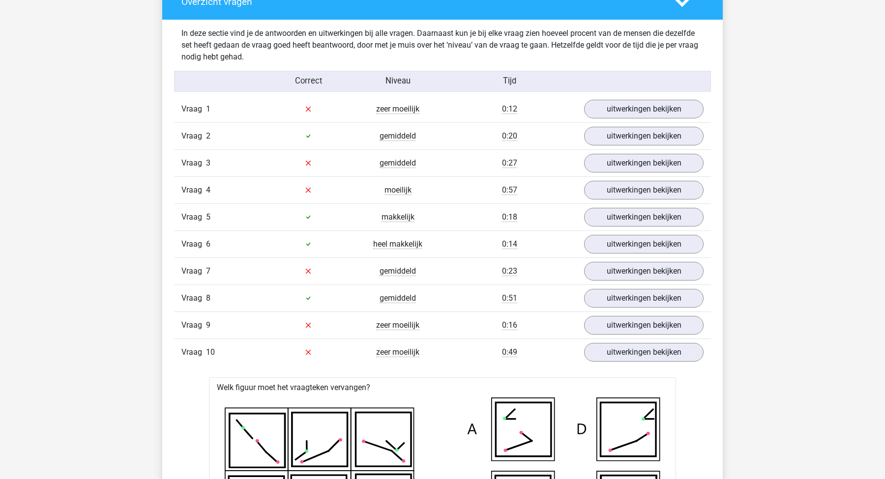
scroll to position [570, 0]
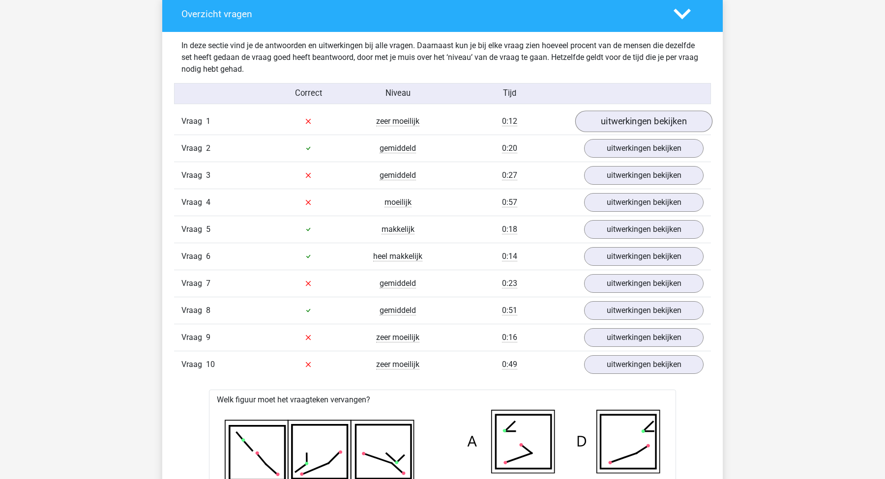
click at [614, 122] on link "uitwerkingen bekijken" at bounding box center [643, 122] width 137 height 22
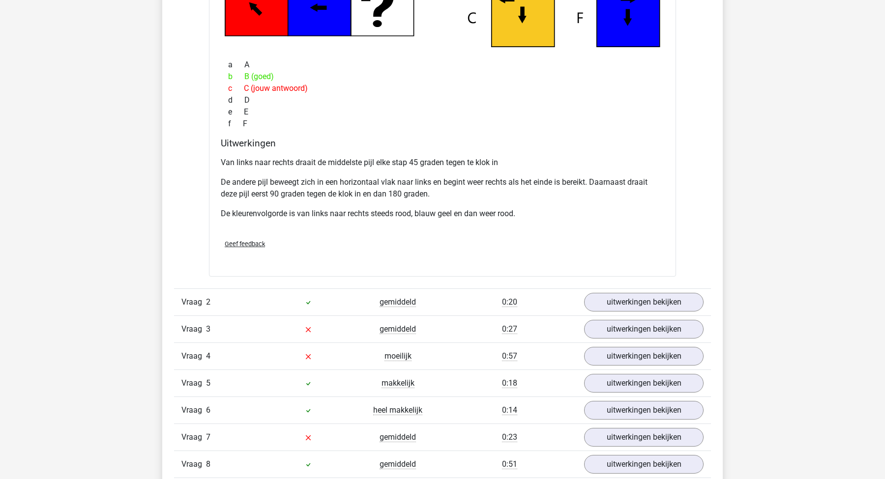
scroll to position [924, 0]
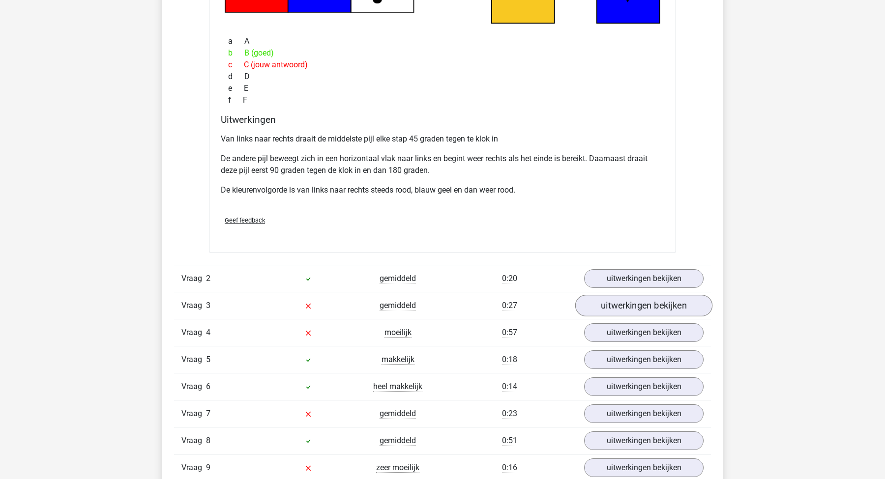
click at [665, 305] on link "uitwerkingen bekijken" at bounding box center [643, 306] width 137 height 22
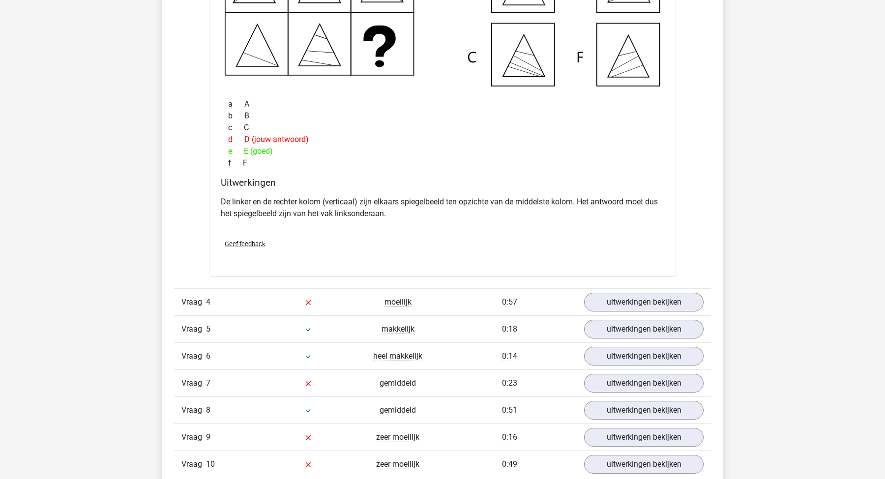
scroll to position [1398, 0]
click at [661, 296] on link "uitwerkingen bekijken" at bounding box center [643, 302] width 137 height 22
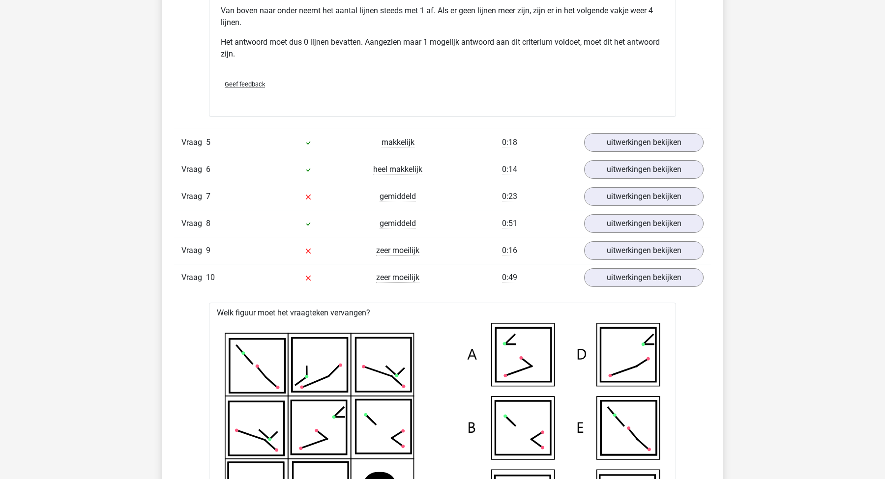
scroll to position [2121, 0]
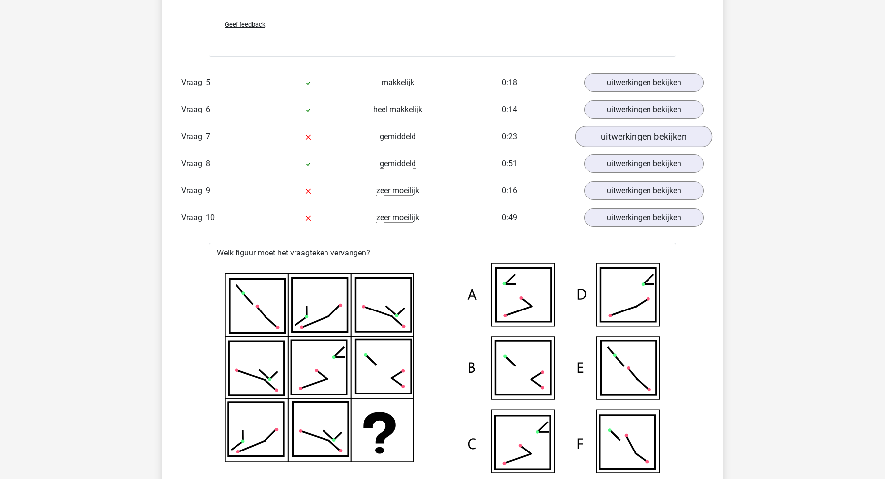
click at [613, 130] on link "uitwerkingen bekijken" at bounding box center [643, 137] width 137 height 22
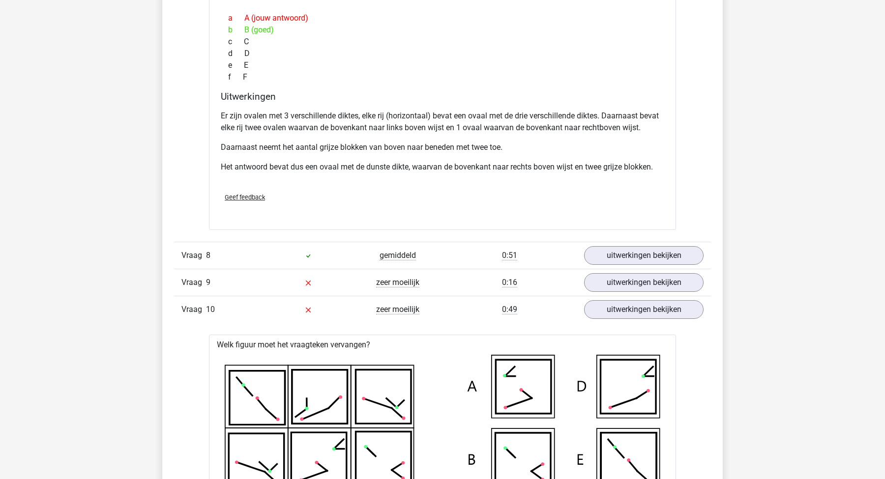
scroll to position [2653, 0]
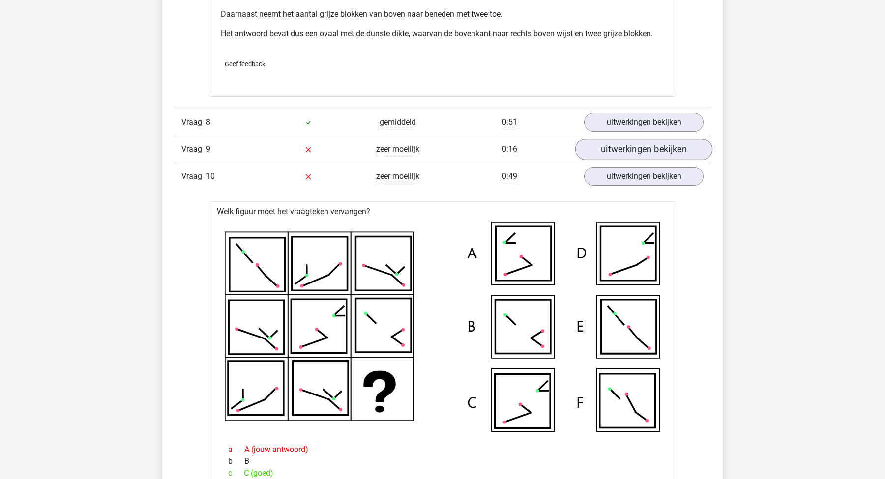
click at [609, 152] on link "uitwerkingen bekijken" at bounding box center [643, 150] width 137 height 22
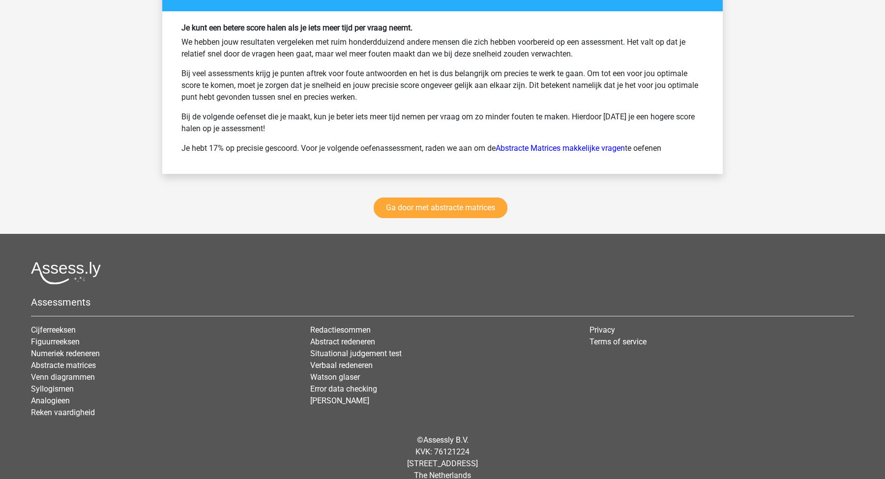
scroll to position [4184, 0]
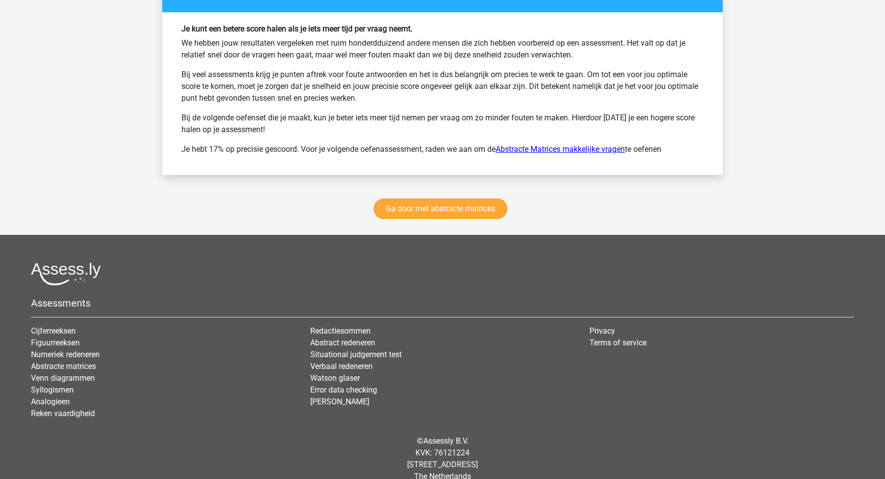
click at [537, 147] on link "Abstracte Matrices makkelijke vragen" at bounding box center [559, 149] width 129 height 9
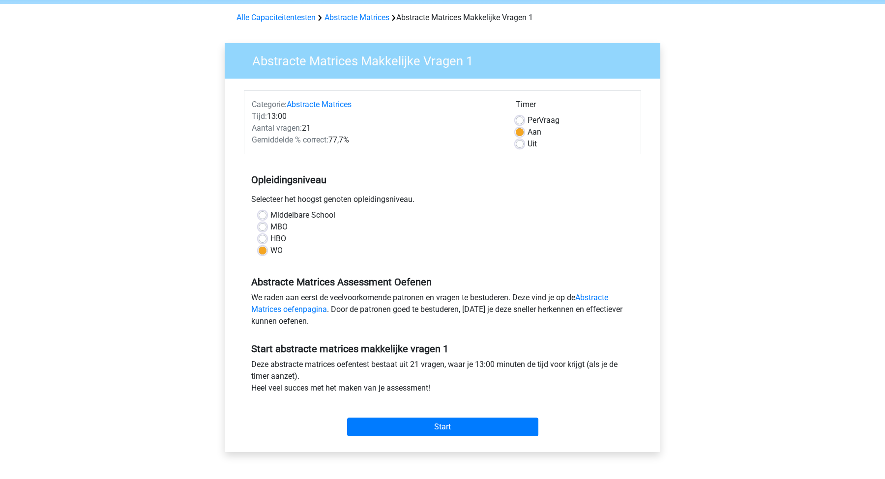
scroll to position [183, 0]
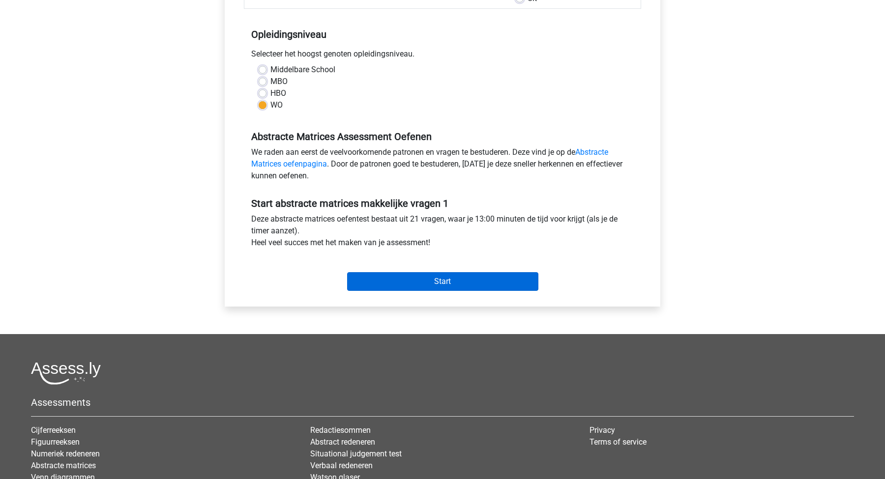
click at [450, 278] on input "Start" at bounding box center [442, 281] width 191 height 19
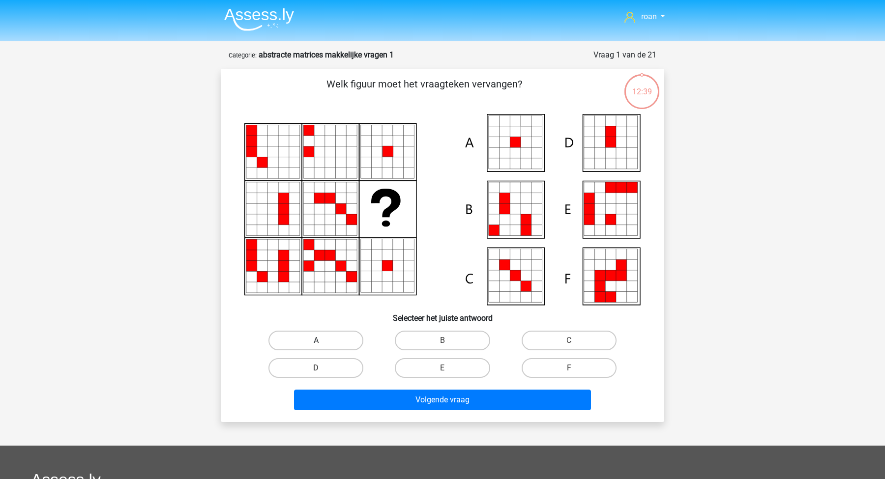
click at [332, 338] on label "A" at bounding box center [315, 341] width 95 height 20
click at [322, 341] on input "A" at bounding box center [319, 344] width 6 height 6
radio input "true"
click at [383, 414] on div "Volgende vraag" at bounding box center [442, 402] width 379 height 25
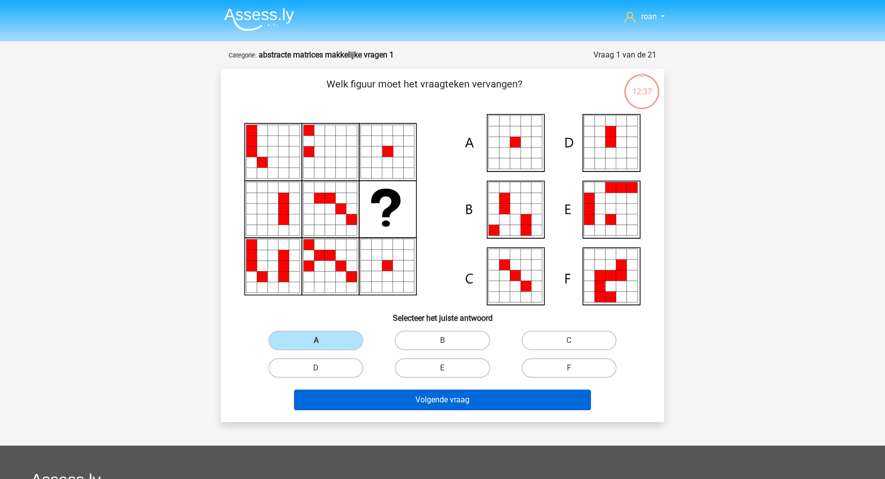
click at [400, 396] on button "Volgende vraag" at bounding box center [442, 400] width 297 height 21
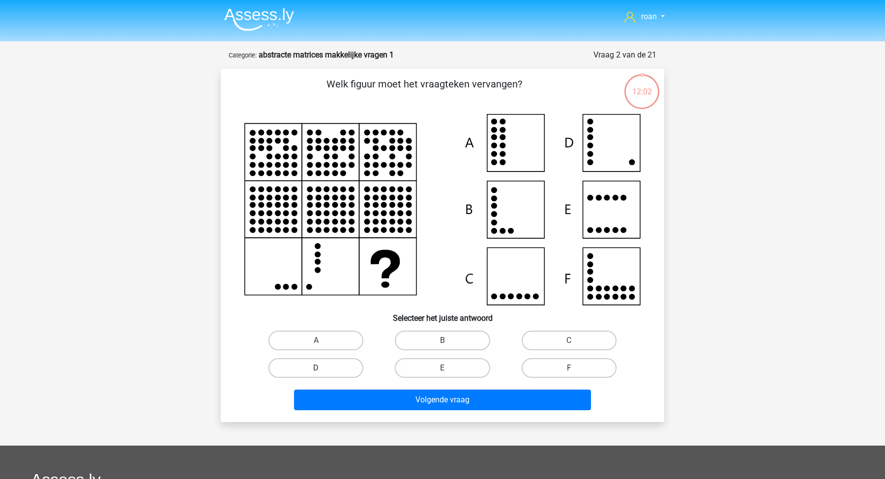
click at [334, 366] on label "D" at bounding box center [315, 368] width 95 height 20
click at [322, 368] on input "D" at bounding box center [319, 371] width 6 height 6
radio input "true"
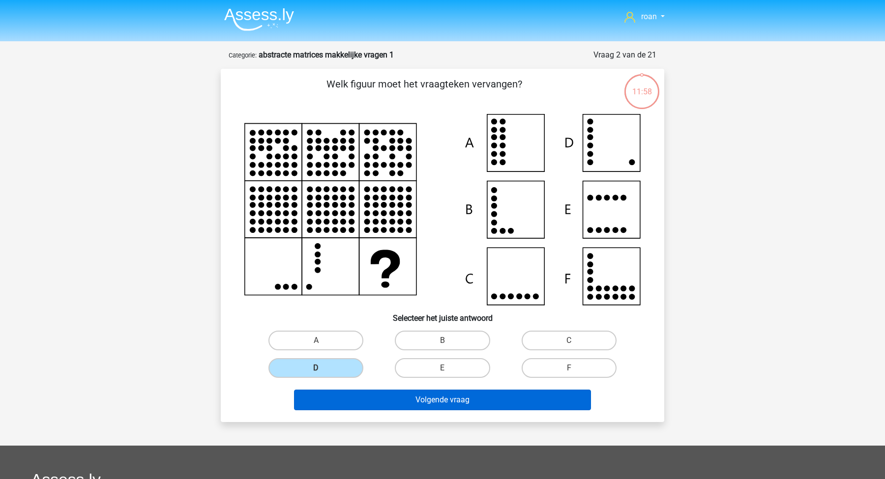
click at [428, 403] on button "Volgende vraag" at bounding box center [442, 400] width 297 height 21
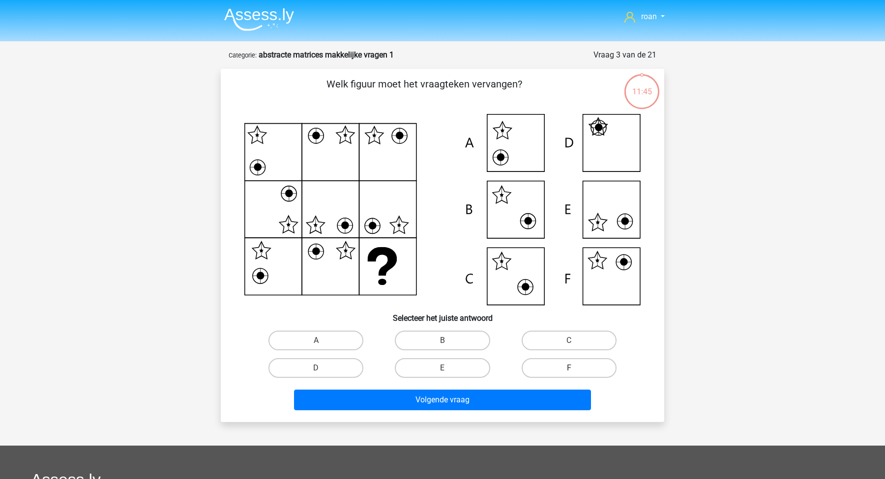
click at [537, 374] on label "F" at bounding box center [569, 368] width 95 height 20
click at [569, 374] on input "F" at bounding box center [572, 371] width 6 height 6
radio input "true"
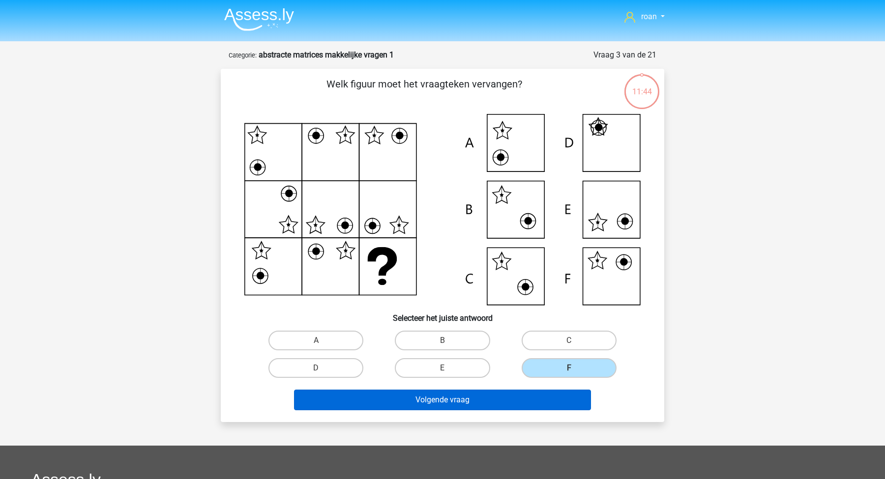
click at [495, 392] on button "Volgende vraag" at bounding box center [442, 400] width 297 height 21
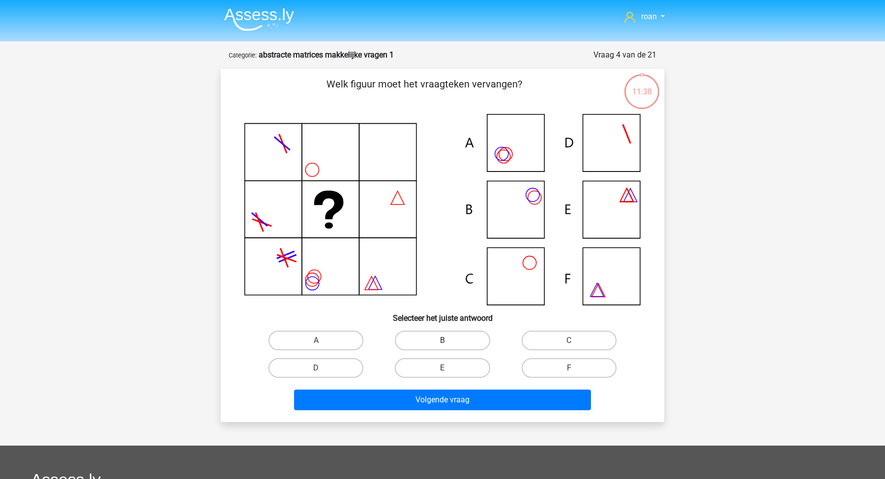
click at [454, 333] on label "B" at bounding box center [442, 341] width 95 height 20
click at [449, 341] on input "B" at bounding box center [445, 344] width 6 height 6
radio input "true"
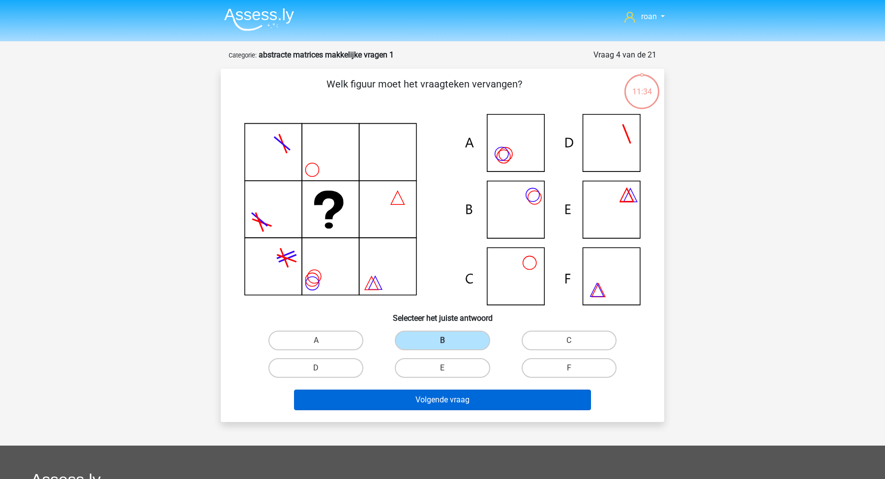
click at [410, 405] on button "Volgende vraag" at bounding box center [442, 400] width 297 height 21
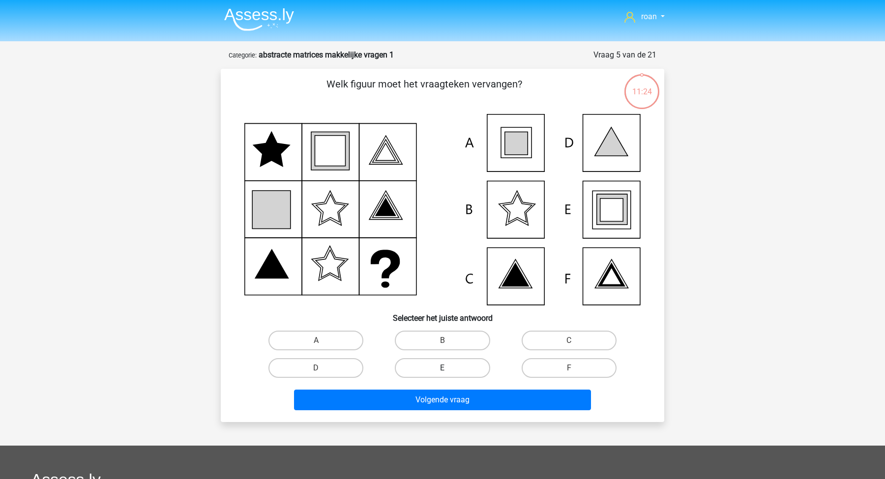
click at [471, 368] on label "E" at bounding box center [442, 368] width 95 height 20
click at [449, 368] on input "E" at bounding box center [445, 371] width 6 height 6
radio input "true"
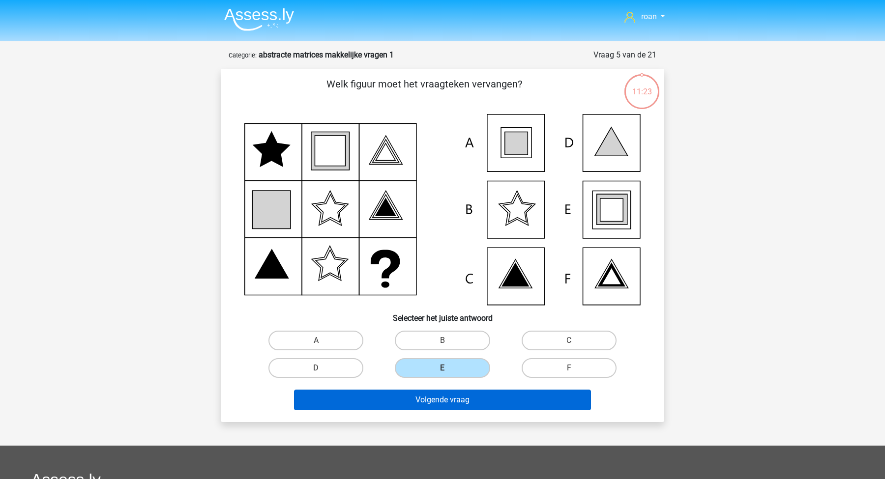
click at [471, 401] on button "Volgende vraag" at bounding box center [442, 400] width 297 height 21
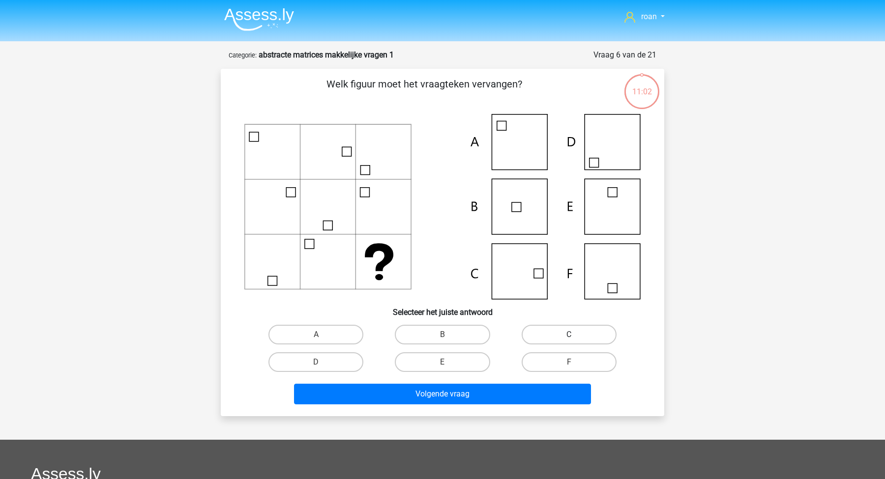
click at [562, 337] on label "C" at bounding box center [569, 335] width 95 height 20
click at [569, 337] on input "C" at bounding box center [572, 338] width 6 height 6
radio input "true"
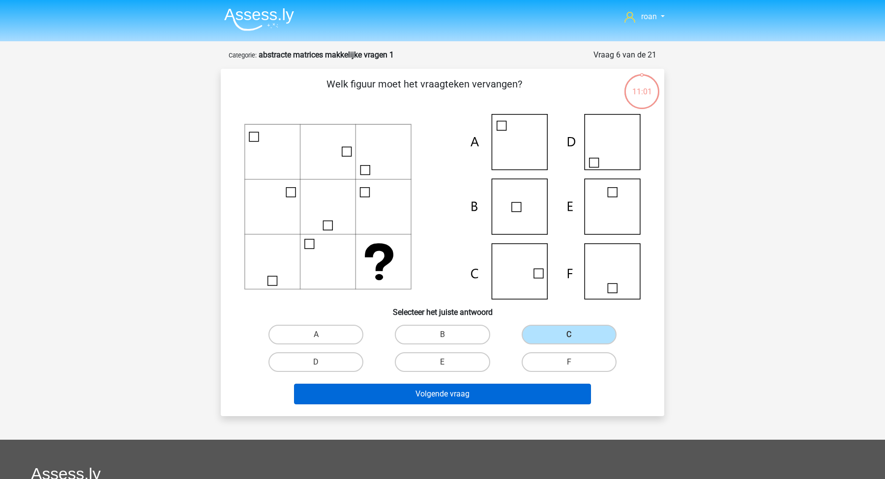
click at [476, 390] on button "Volgende vraag" at bounding box center [442, 394] width 297 height 21
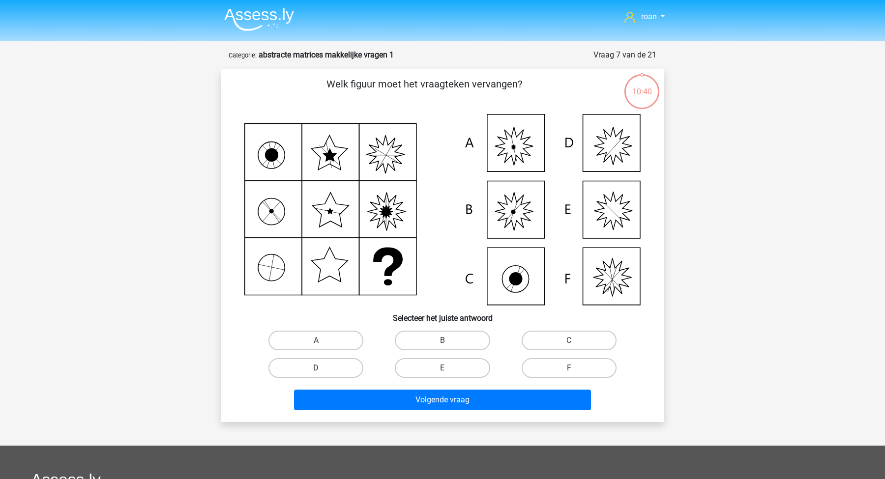
click at [518, 155] on icon at bounding box center [442, 209] width 396 height 191
click at [328, 337] on label "A" at bounding box center [315, 341] width 95 height 20
click at [322, 341] on input "A" at bounding box center [319, 344] width 6 height 6
radio input "true"
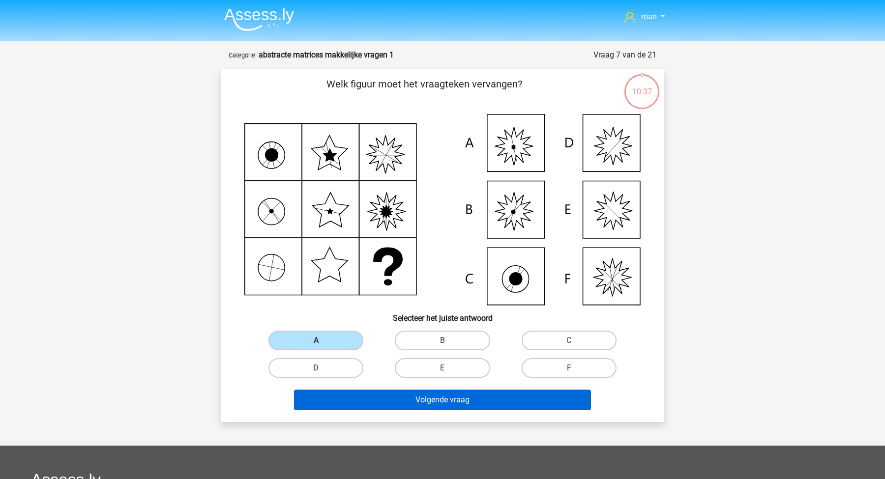
click at [417, 402] on button "Volgende vraag" at bounding box center [442, 400] width 297 height 21
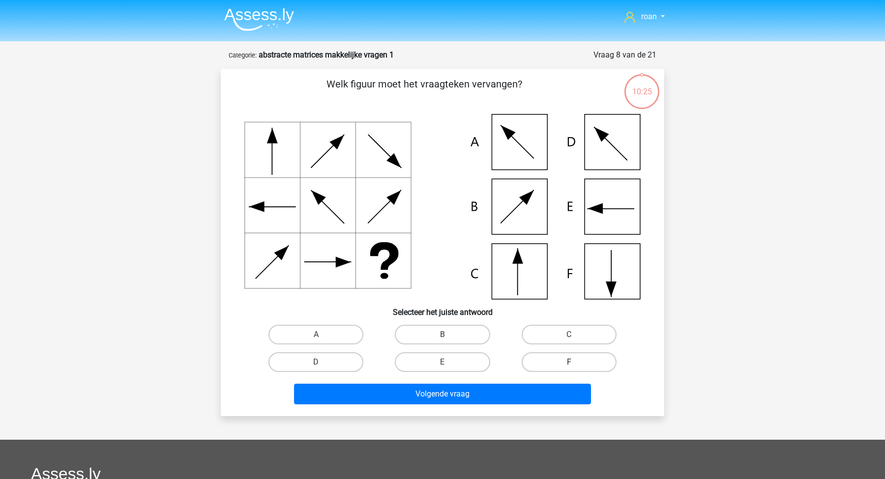
click at [558, 358] on label "F" at bounding box center [569, 362] width 95 height 20
click at [569, 362] on input "F" at bounding box center [572, 365] width 6 height 6
radio input "true"
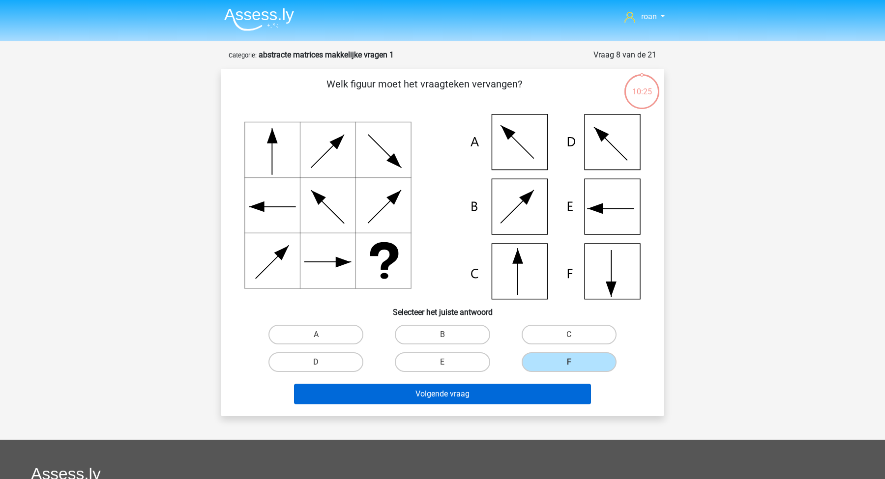
click at [522, 386] on button "Volgende vraag" at bounding box center [442, 394] width 297 height 21
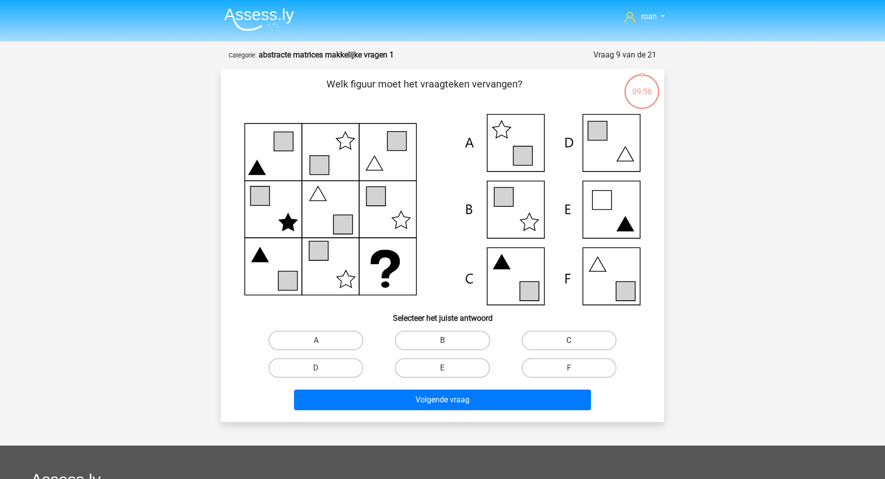
click at [536, 332] on label "C" at bounding box center [569, 341] width 95 height 20
click at [569, 341] on input "C" at bounding box center [572, 344] width 6 height 6
radio input "true"
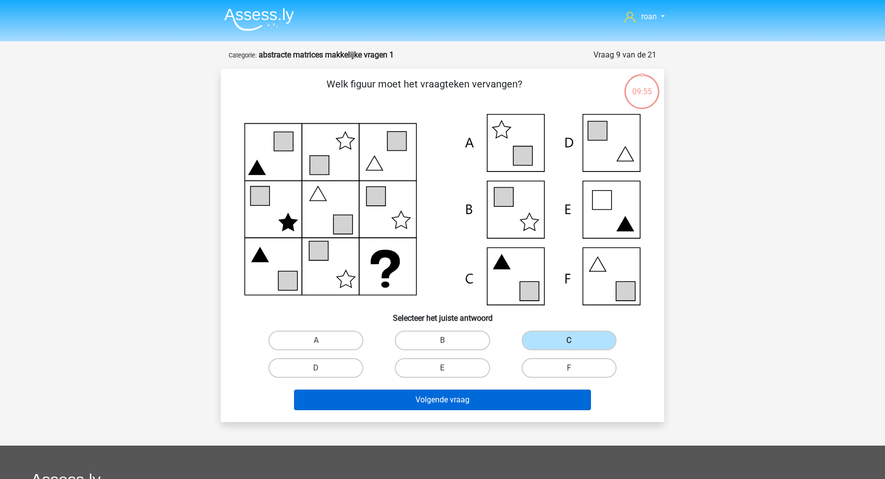
click at [467, 390] on button "Volgende vraag" at bounding box center [442, 400] width 297 height 21
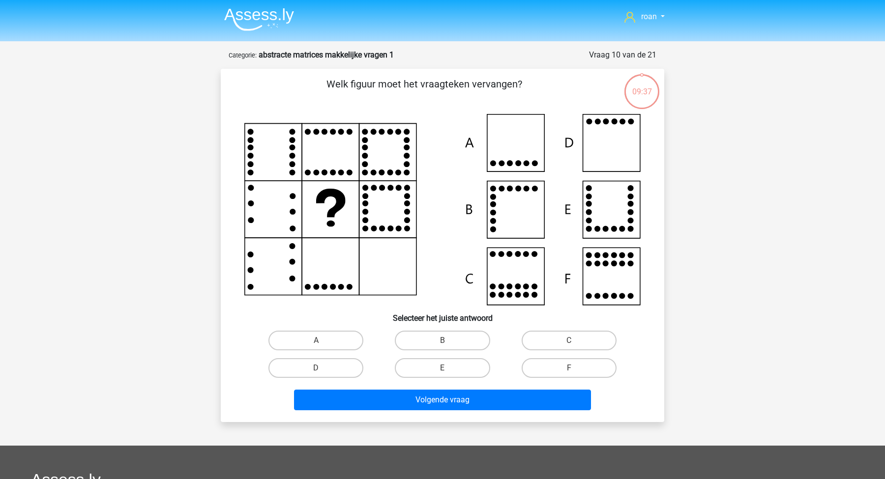
click at [589, 161] on icon at bounding box center [442, 209] width 396 height 191
click at [319, 371] on input "D" at bounding box center [319, 371] width 6 height 6
radio input "true"
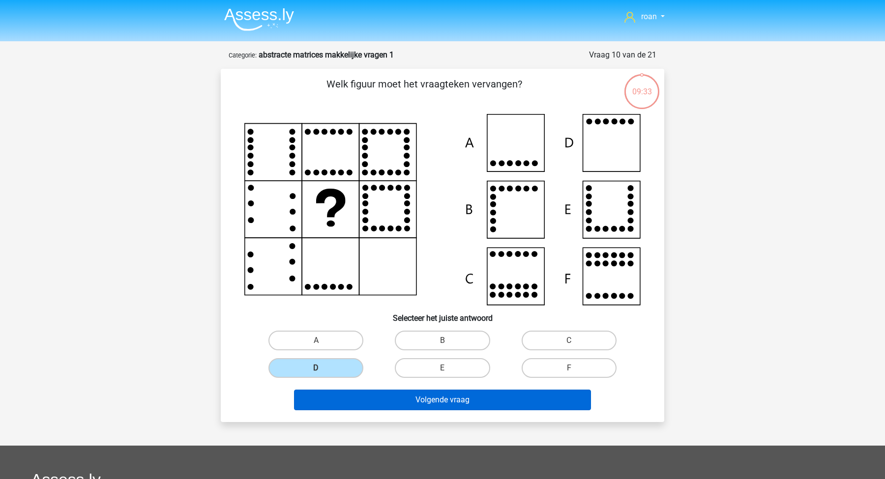
click at [380, 397] on button "Volgende vraag" at bounding box center [442, 400] width 297 height 21
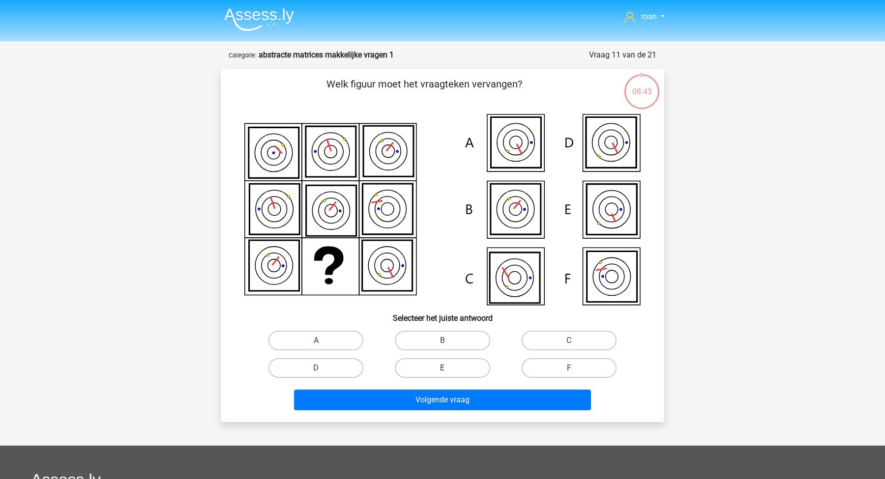
click at [414, 365] on label "E" at bounding box center [442, 368] width 95 height 20
click at [442, 368] on input "E" at bounding box center [445, 371] width 6 height 6
radio input "true"
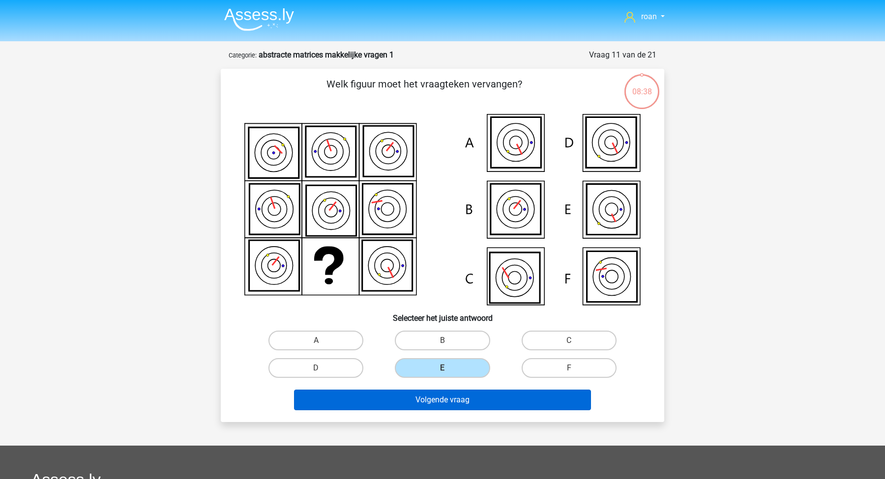
click at [379, 399] on button "Volgende vraag" at bounding box center [442, 400] width 297 height 21
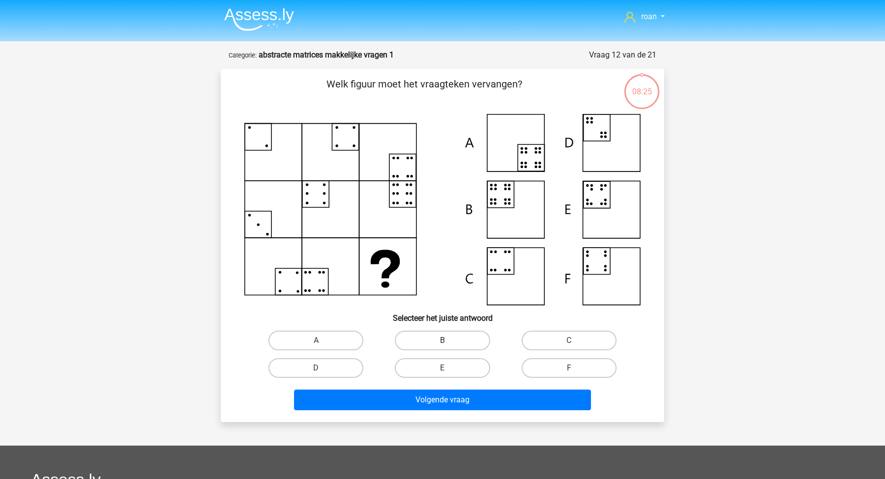
click at [444, 337] on label "B" at bounding box center [442, 341] width 95 height 20
click at [444, 341] on input "B" at bounding box center [445, 344] width 6 height 6
radio input "true"
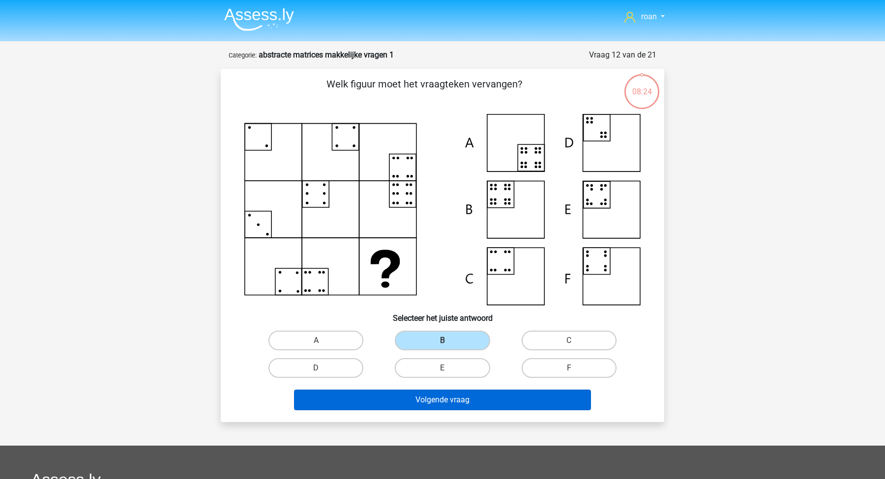
click at [444, 401] on button "Volgende vraag" at bounding box center [442, 400] width 297 height 21
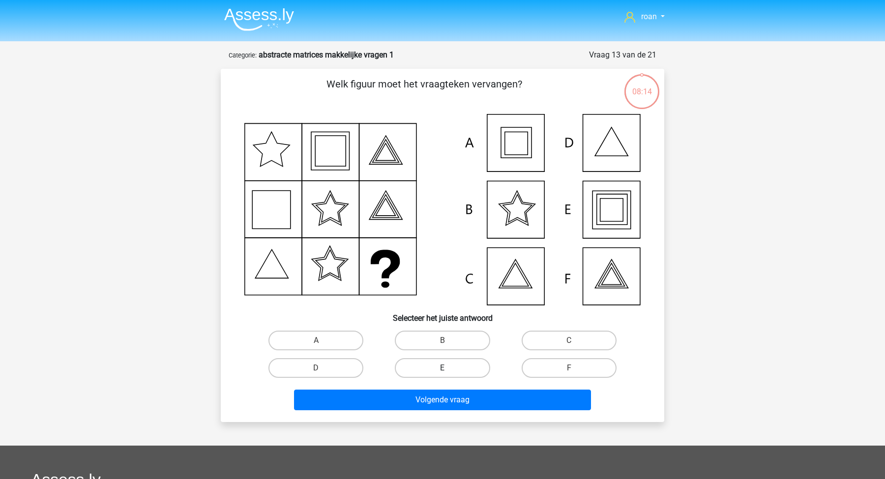
click at [437, 366] on label "E" at bounding box center [442, 368] width 95 height 20
click at [442, 368] on input "E" at bounding box center [445, 371] width 6 height 6
radio input "true"
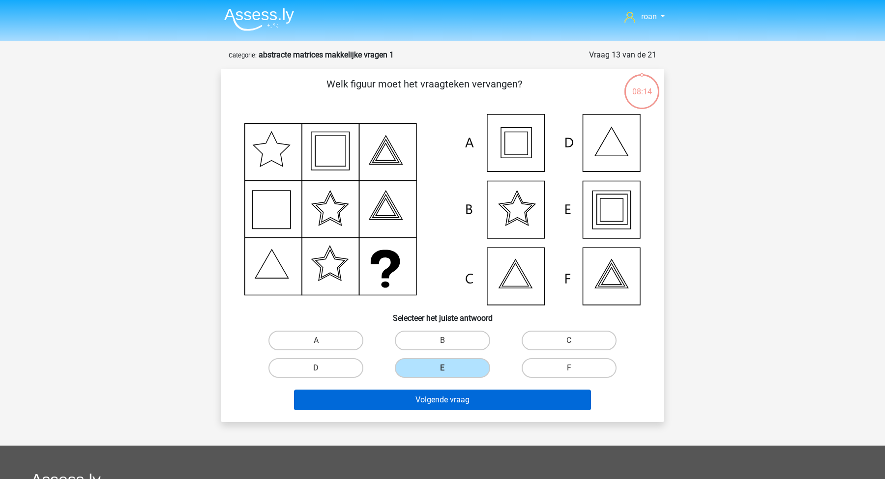
click at [435, 391] on button "Volgende vraag" at bounding box center [442, 400] width 297 height 21
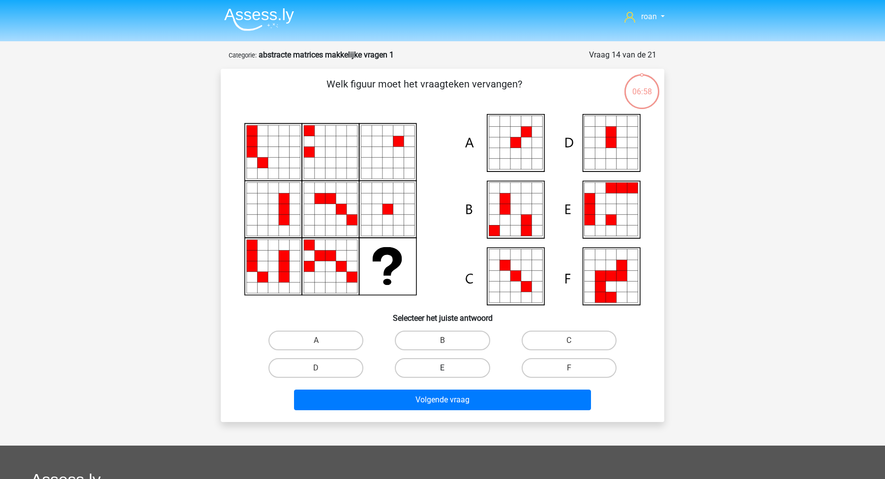
click at [434, 371] on label "E" at bounding box center [442, 368] width 95 height 20
click at [442, 371] on input "E" at bounding box center [445, 371] width 6 height 6
radio input "true"
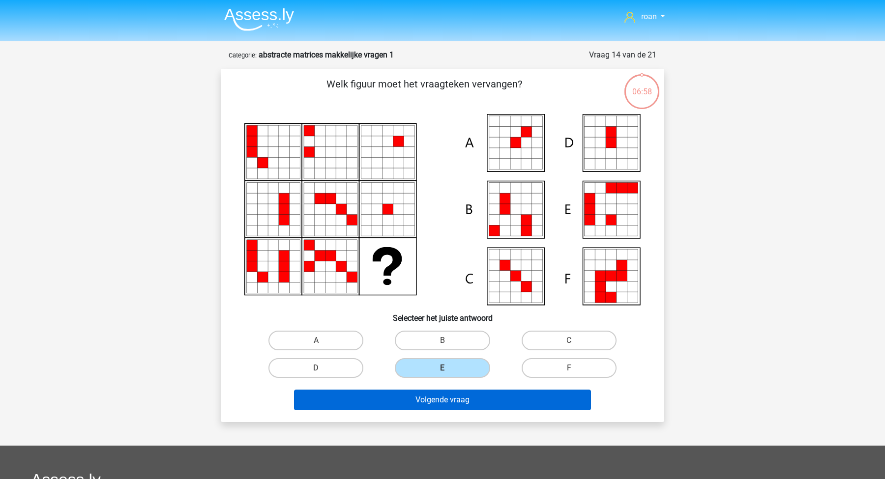
click at [414, 390] on button "Volgende vraag" at bounding box center [442, 400] width 297 height 21
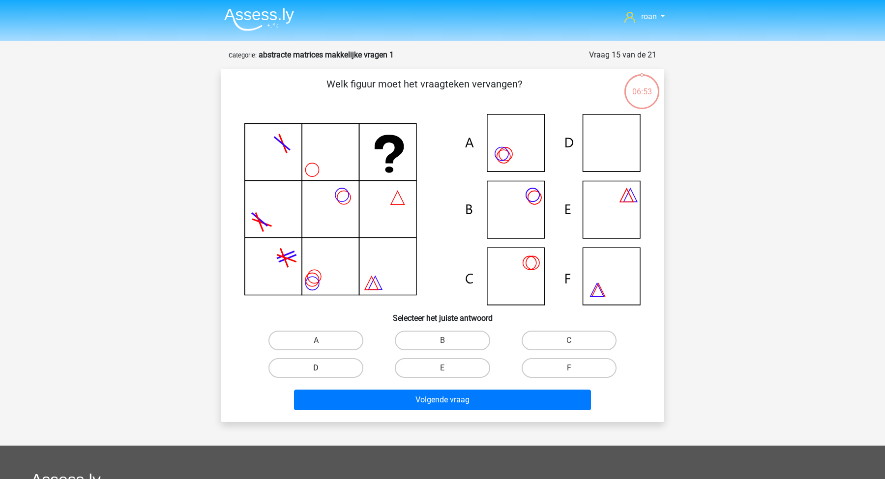
click at [320, 367] on label "D" at bounding box center [315, 368] width 95 height 20
click at [320, 368] on input "D" at bounding box center [319, 371] width 6 height 6
radio input "true"
click at [391, 388] on div "Volgende vraag" at bounding box center [442, 398] width 412 height 32
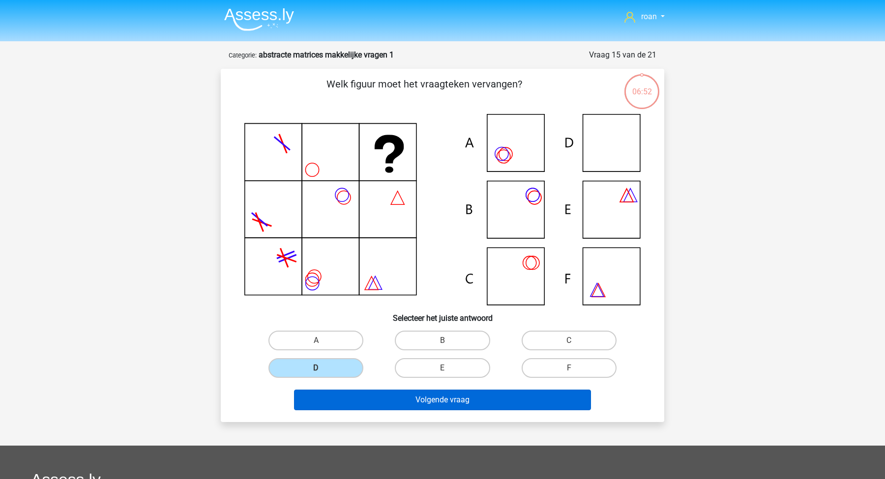
click at [383, 397] on button "Volgende vraag" at bounding box center [442, 400] width 297 height 21
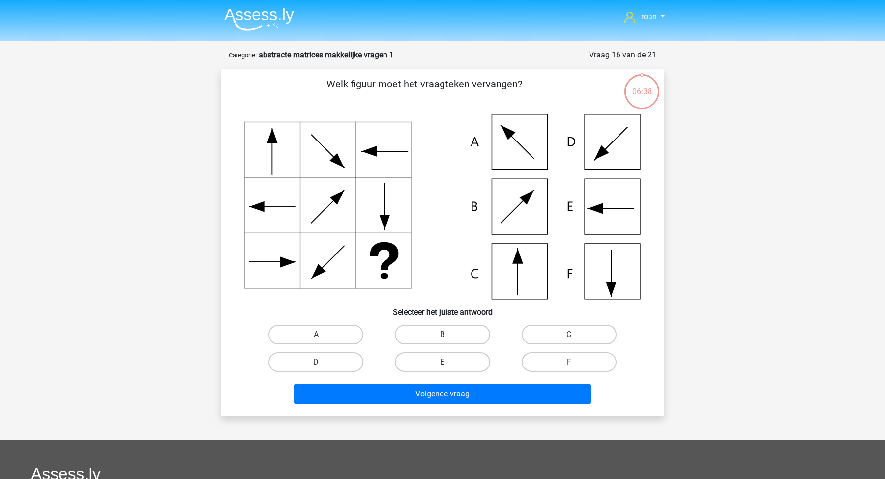
click at [548, 338] on label "C" at bounding box center [569, 335] width 95 height 20
click at [569, 338] on input "C" at bounding box center [572, 338] width 6 height 6
radio input "true"
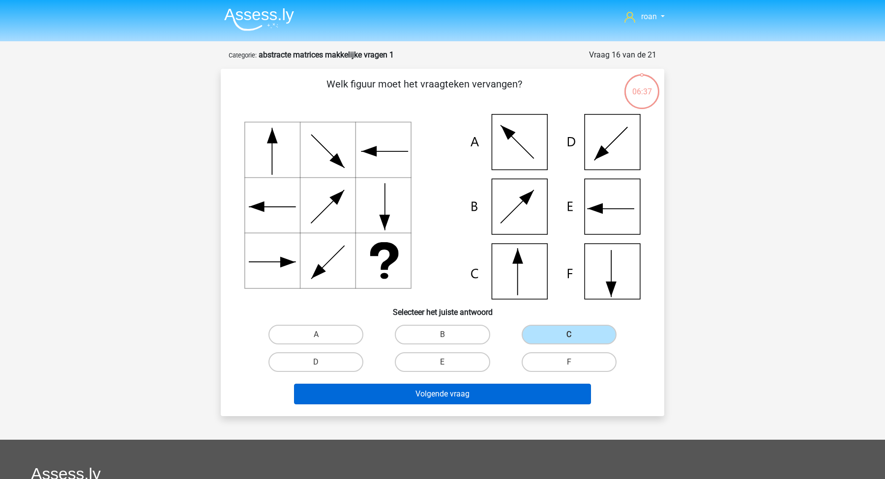
click at [479, 401] on button "Volgende vraag" at bounding box center [442, 394] width 297 height 21
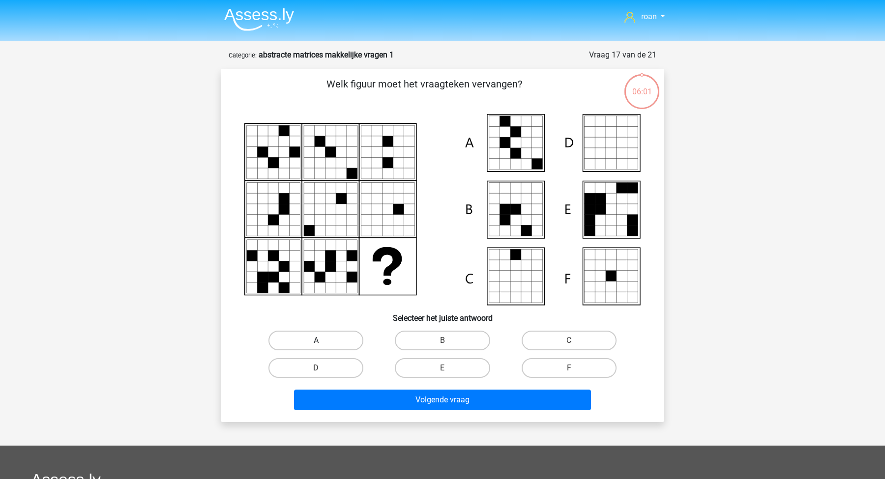
click at [346, 339] on label "A" at bounding box center [315, 341] width 95 height 20
click at [322, 341] on input "A" at bounding box center [319, 344] width 6 height 6
radio input "true"
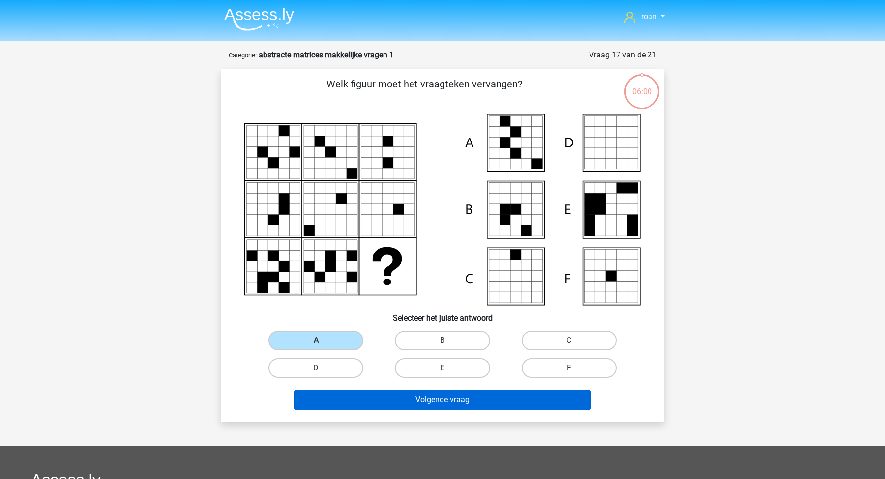
click at [402, 392] on button "Volgende vraag" at bounding box center [442, 400] width 297 height 21
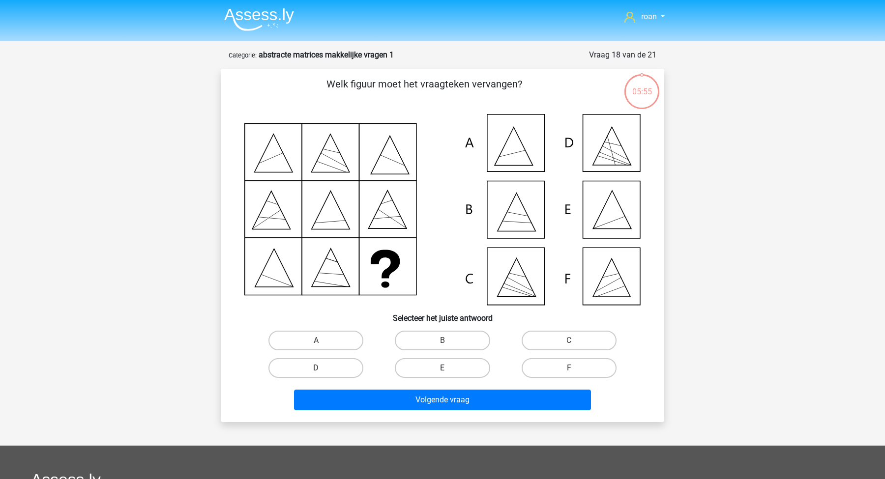
click at [434, 363] on label "E" at bounding box center [442, 368] width 95 height 20
click at [442, 368] on input "E" at bounding box center [445, 371] width 6 height 6
radio input "true"
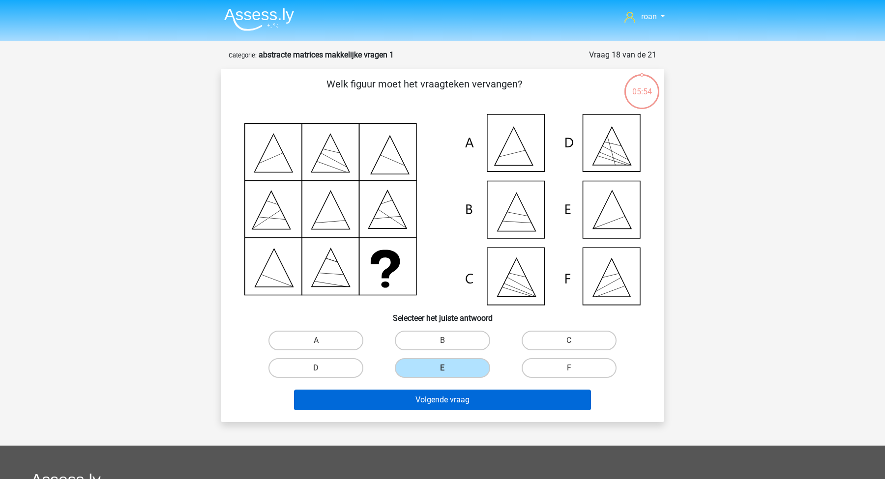
click at [423, 406] on button "Volgende vraag" at bounding box center [442, 400] width 297 height 21
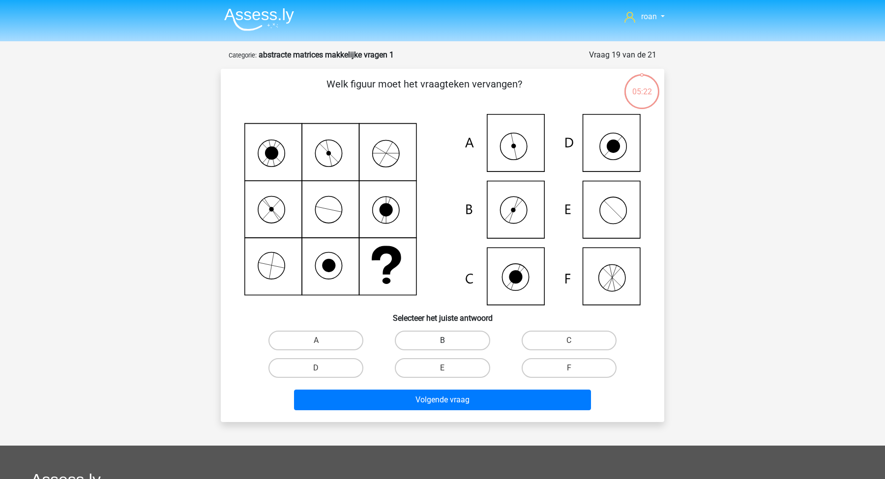
click at [445, 347] on label "B" at bounding box center [442, 341] width 95 height 20
click at [445, 347] on input "B" at bounding box center [445, 344] width 6 height 6
radio input "true"
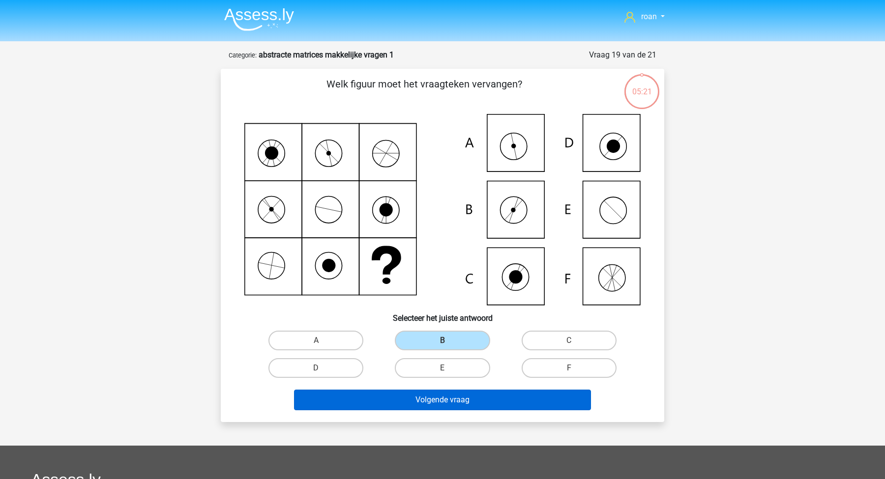
click at [445, 399] on button "Volgende vraag" at bounding box center [442, 400] width 297 height 21
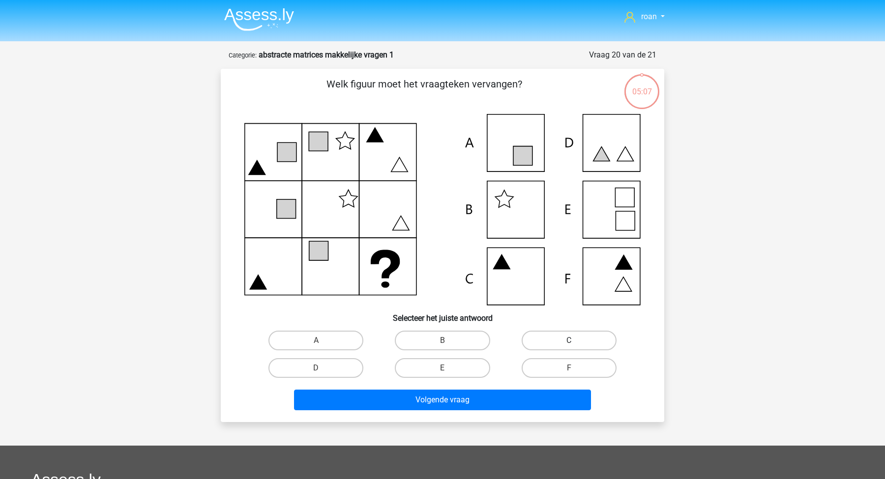
click at [542, 346] on label "C" at bounding box center [569, 341] width 95 height 20
click at [569, 346] on input "C" at bounding box center [572, 344] width 6 height 6
radio input "true"
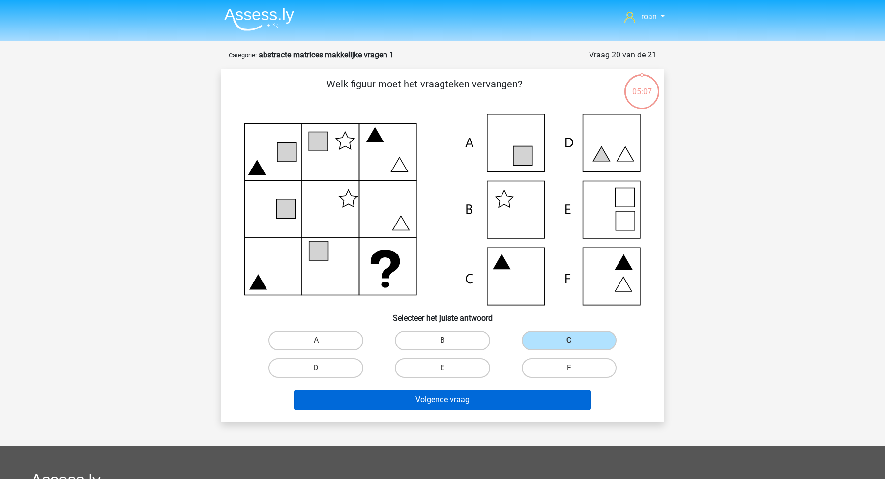
click at [488, 390] on button "Volgende vraag" at bounding box center [442, 400] width 297 height 21
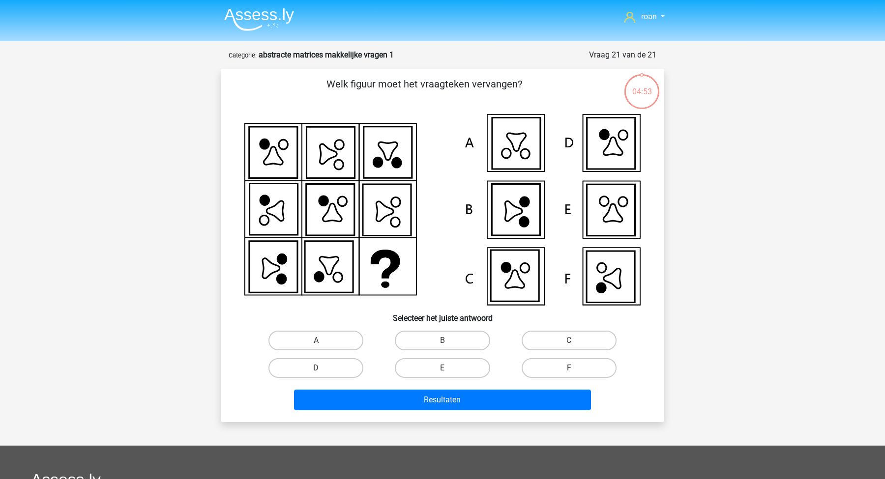
click at [555, 370] on label "F" at bounding box center [569, 368] width 95 height 20
click at [569, 370] on input "F" at bounding box center [572, 371] width 6 height 6
radio input "true"
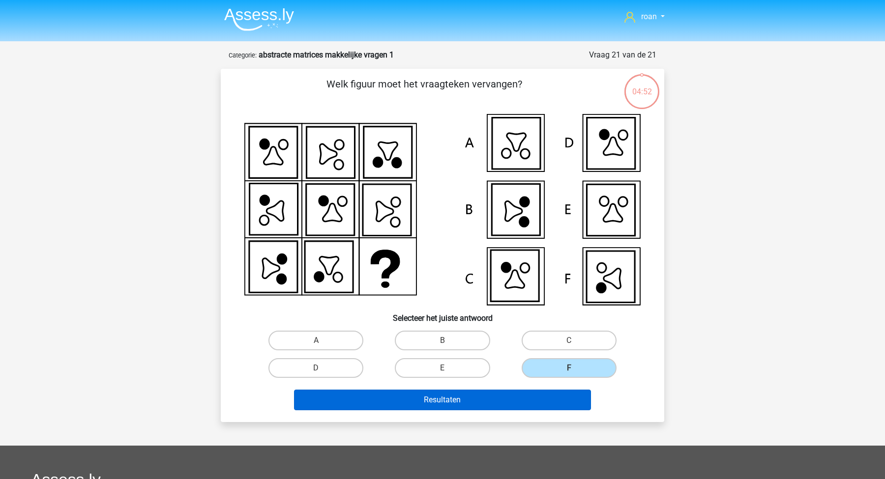
click at [520, 399] on button "Resultaten" at bounding box center [442, 400] width 297 height 21
